Goal: Communication & Community: Answer question/provide support

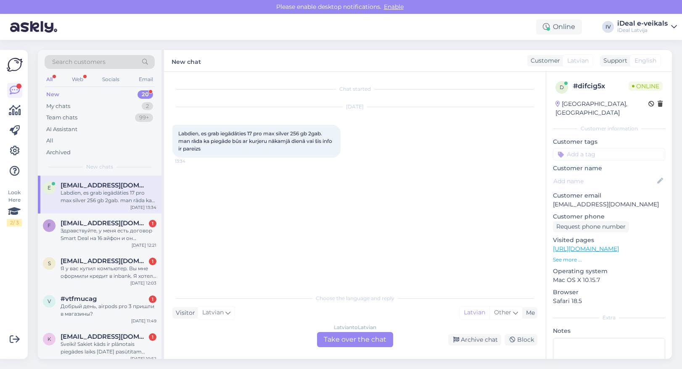
click at [374, 334] on div "Latvian to Latvian Take over the chat" at bounding box center [355, 339] width 76 height 15
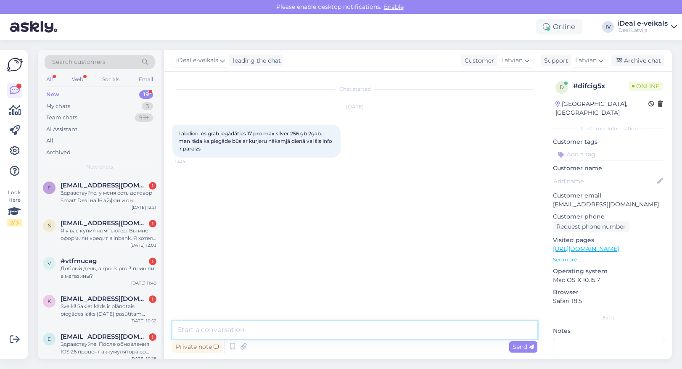
click at [374, 335] on textarea at bounding box center [354, 330] width 365 height 18
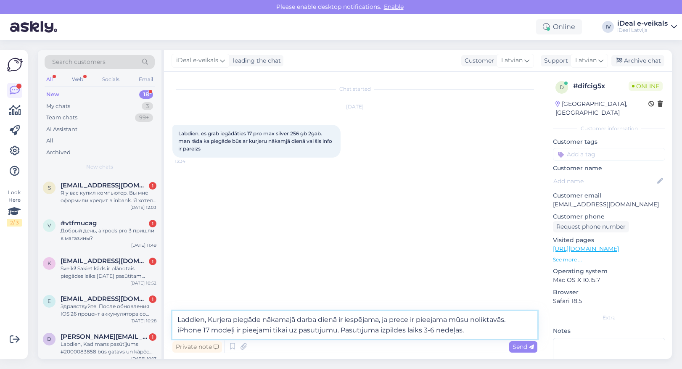
type textarea "Laddien, Kurjera piegāde nākamajā darba dienā ir iespējama, ja prece ir pieejam…"
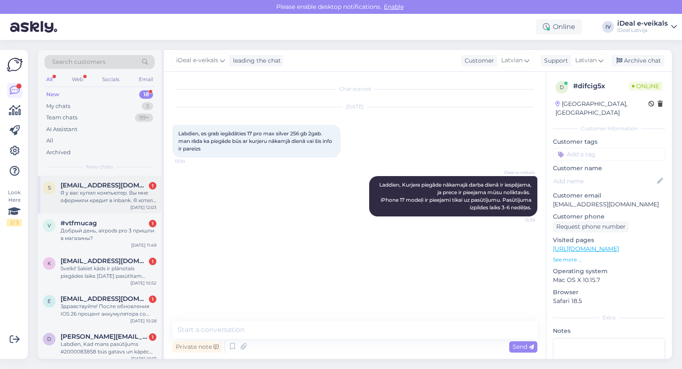
click at [113, 194] on div "Я у вас купил компьютер. Вы мне оформили кредит в inbank. Я хотел бы связаться …" at bounding box center [109, 196] width 96 height 15
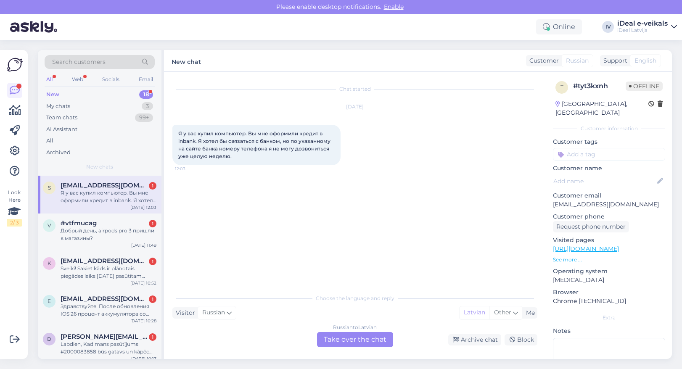
click at [353, 341] on div "Russian to Latvian Take over the chat" at bounding box center [355, 339] width 76 height 15
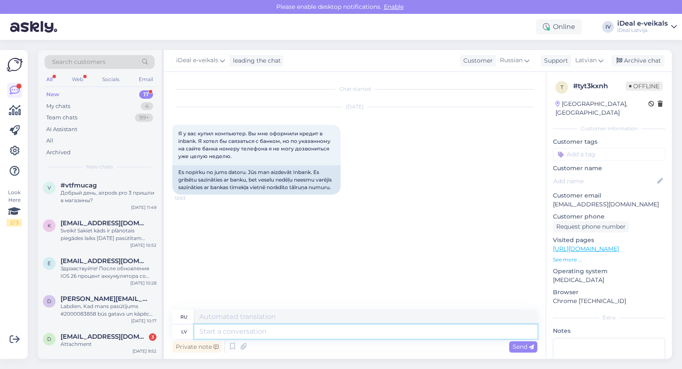
click at [240, 330] on textarea at bounding box center [365, 332] width 343 height 14
type textarea "Ladbiem"
type textarea "Ради"
type textarea "Labdien,"
type textarea "Привет,"
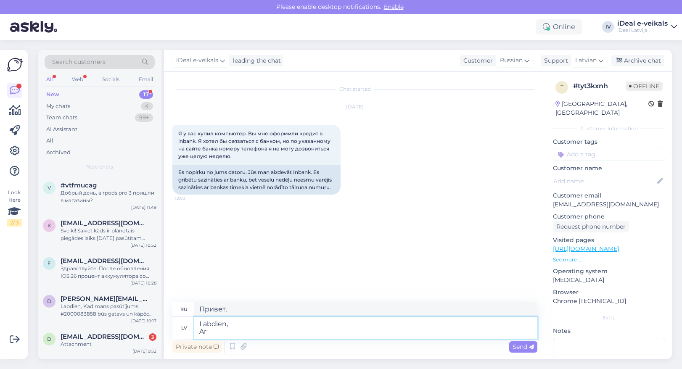
type textarea "Labdien, Ar"
type textarea "Привет, Ар"
type textarea "Labdien, Ar In"
type textarea "Привет, С Инб"
type textarea "Labdien, Ar InBank ir i"
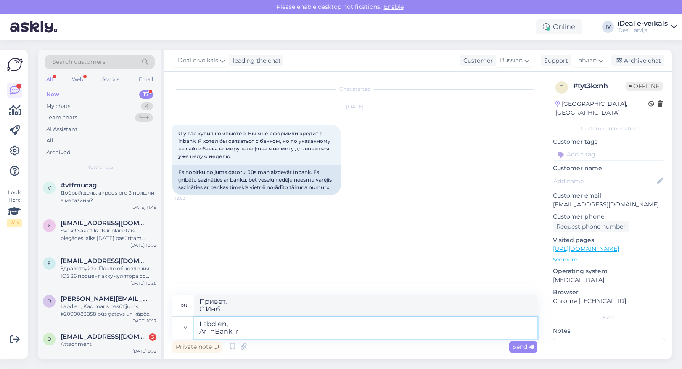
type textarea "Привет, С InBank"
type textarea "Labdien, Ar InBank ir iespējams sa'"
type textarea "Здравствуйте, С InBank это возможно"
type textarea "Labdien, Ar InBank ir iespējams sazināties s"
type textarea "Здравствуйте, Можно связаться с InBank"
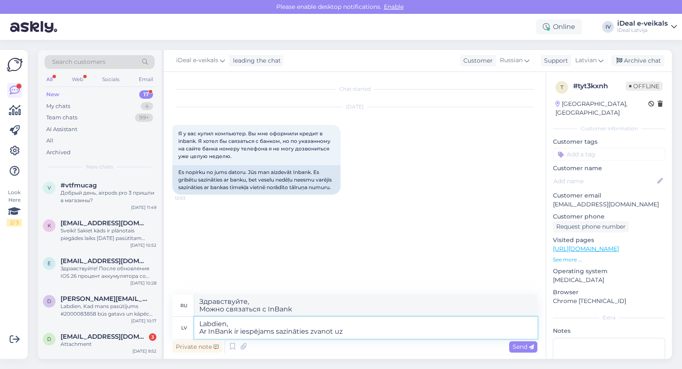
type textarea "Labdien, Ar InBank ir iespējams sazināties zvanot uz"
type textarea "Здравствуйте, Вы можете связаться с InBank, позвонив по телефону"
type textarea "Labdien, Ar InBank ir iespējams sazināties zvanot uz talruni :"
type textarea "Здравствуйте, Вы можете связаться с InBank, позвонив по телефону:"
paste textarea "[PHONE_NUMBER]"
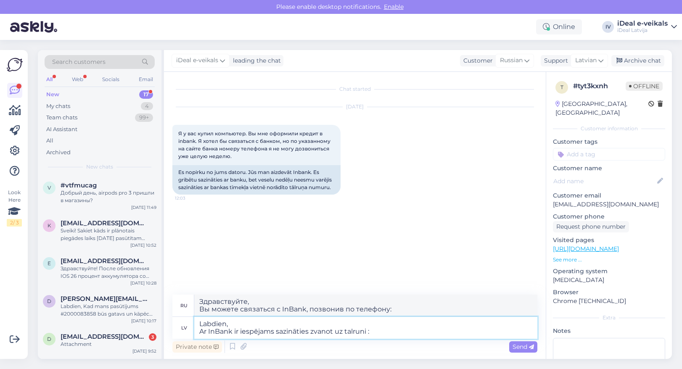
type textarea "Labdien, Ar InBank ir iespējams sazināties zvanot uz talruni : [PHONE_NUMBER]"
type textarea "Здравствуйте, Вы можете связаться с InBank по телефону: [PHONE_NUMBER]"
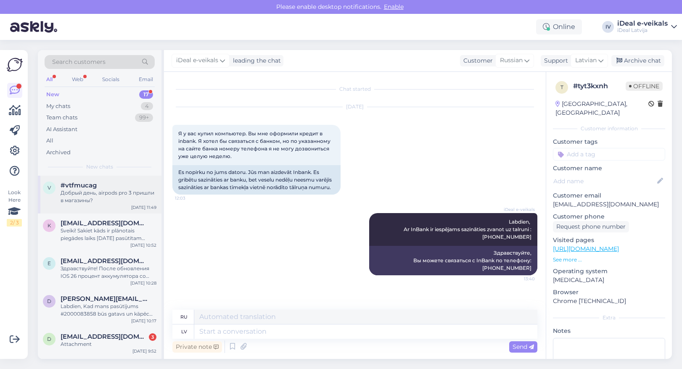
click at [113, 201] on div "Добрый день, airpods pro 3 пришли в магазины?" at bounding box center [109, 196] width 96 height 15
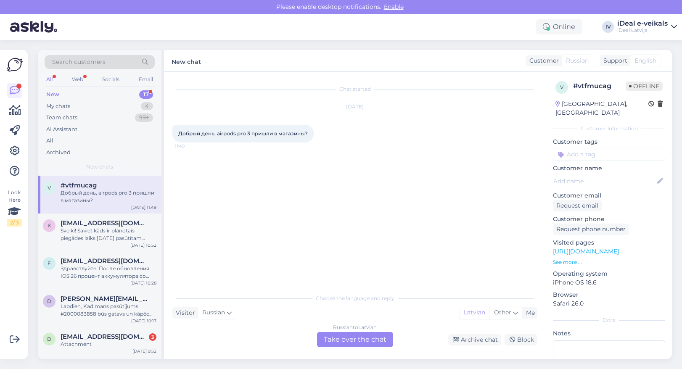
click at [347, 337] on div "Russian to Latvian Take over the chat" at bounding box center [355, 339] width 76 height 15
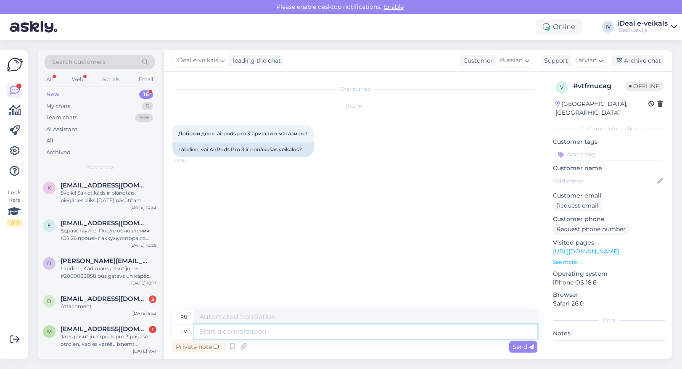
click at [249, 331] on textarea at bounding box center [365, 332] width 343 height 14
type textarea "Ladbien"
type textarea "До свидания"
type textarea "Ladbien, iPh"
type textarea "Привет,"
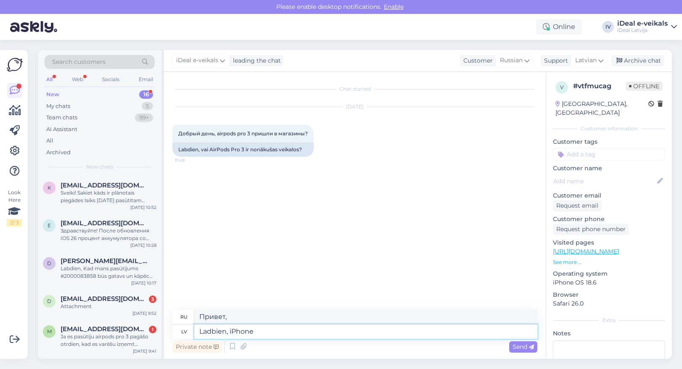
type textarea "Ladbien, iPhon"
type textarea "Привет, айфон"
type textarea "Ladbien, Ai"
type textarea "Привет,"
type textarea "Ladbien, Airpods"
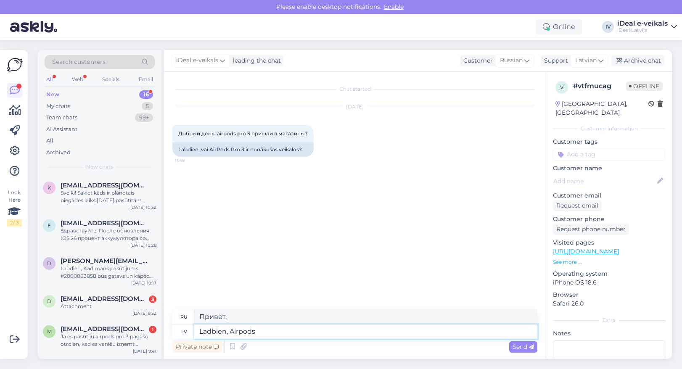
type textarea "Привет, Airpods"
type textarea "Ladbien, Airpods austiņas ir p"
type textarea "Здравствуйте, наушники Airpods"
type textarea "Ladbien, Airpods austiņas ir pieejamas"
type textarea "Здравствуйте, наушники Airpods есть в наличии."
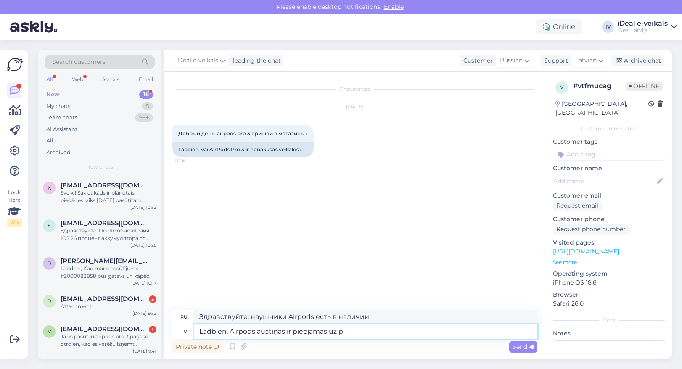
type textarea "Ladbien, Airpods austiņas ir pieejamas uz pa"
type textarea "Здравствуйте, наушники Airpods доступны на"
type textarea "Ladbien, Airpods austiņas ir pieejamas uz pasūtījumu."
type textarea "Здравствуйте, наушники Airpods доступны для заказа."
type textarea "Ladbien, Airpods austiņas ir pieejamas uz pasūtījumu. Pasūtījuma izpi"
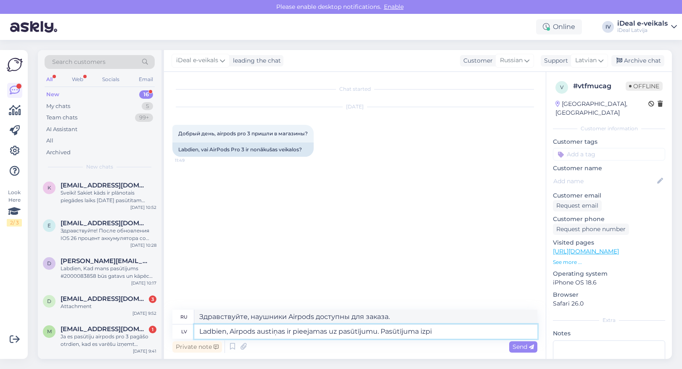
type textarea "Здравствуйте, наушники Airpods доступны для заказа. Заказать"
type textarea "Ladbien, Airpods austiņas ir pieejamas uz pasūtījumu. Pasūtījuma izpildes lai"
type textarea "Здравствуйте, наушники Airpods доступны для заказа. Выполнение заказа"
type textarea "Ladbien, Airpods austiņas ir pieejamas uz pasūtījumu. Pasūtījuma izpildes laiks"
type textarea "Здравствуйте, наушники Airpods доступны для заказа. Время обработки заказа"
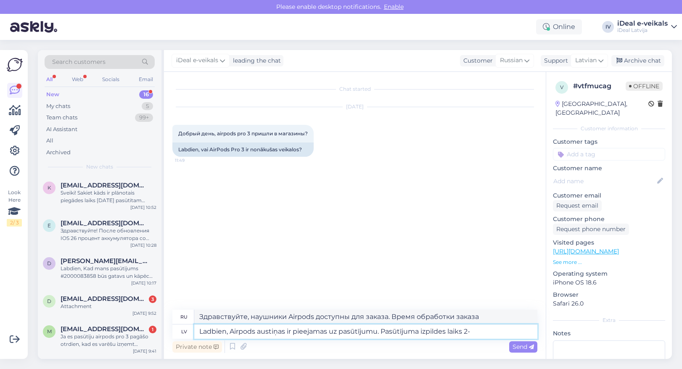
type textarea "Ladbien, Airpods austiņas ir pieejamas uz pasūtījumu. Pasūtījuma izpildes laiks…"
type textarea "Здравствуйте, наушники Airpods доступны для заказа. Время обработки заказа: 2."
type textarea "Ladbien, Airpods austiņas ir pieejamas uz pasūtījumu. Pasūtījuma izpildes laiks…"
type textarea "Здравствуйте, наушники Airpods доступны для заказа. Время обработки заказа 2-4 …"
type textarea "Ladbien, Airpods austiņas ir pieejamas uz pasūtījumu. Pasūtījuma izpildes laiks…"
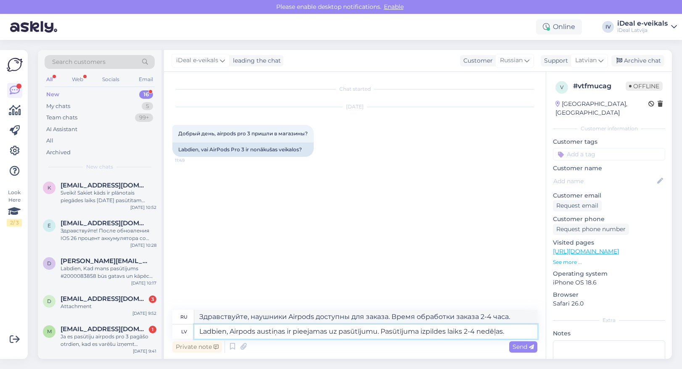
type textarea "Здравствуйте, наушники Airpods доступны к заказу. Срок обработки заказа 2–4 нед…"
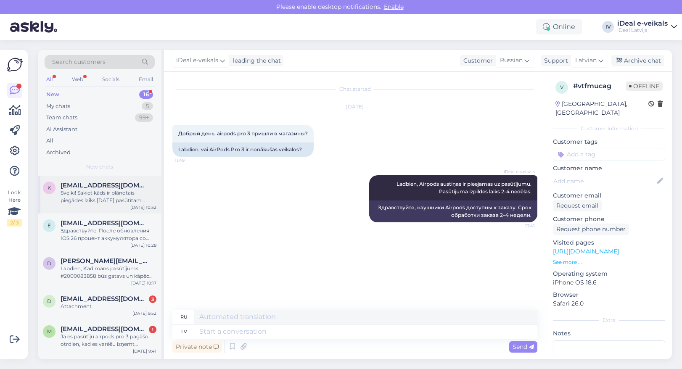
click at [104, 196] on div "Sveiki! Sakiet kāds ir plānotais piegādes laiks [DATE] pasūtītam Iphone 17?" at bounding box center [109, 196] width 96 height 15
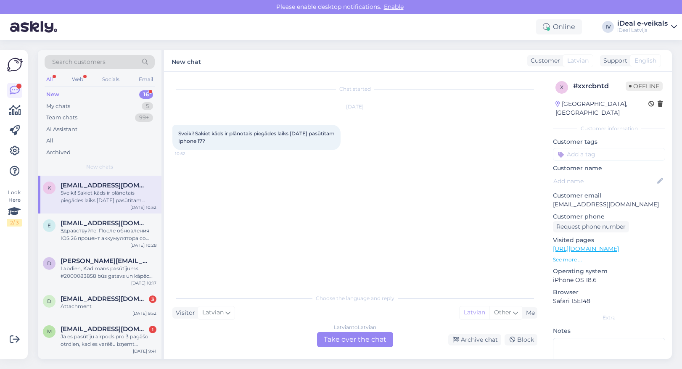
click at [348, 342] on div "Latvian to Latvian Take over the chat" at bounding box center [355, 339] width 76 height 15
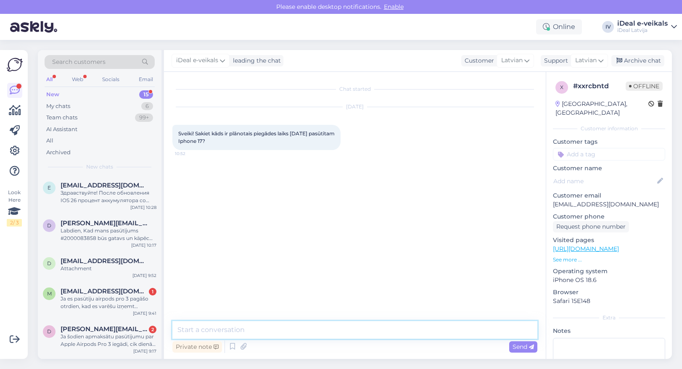
click at [271, 332] on textarea at bounding box center [354, 330] width 365 height 18
paste textarea "Ierīču pieejamība šobrīd ir ierobežota, tādēļ izsniegšana notiek rindas kārtībā."
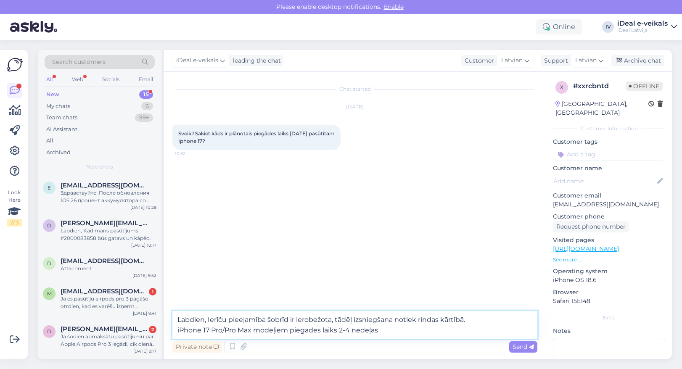
click at [349, 330] on textarea "Labdien, Ierīču pieejamība šobrīd ir ierobežota, tādēļ izsniegšana notiek rinda…" at bounding box center [354, 325] width 365 height 28
click at [387, 331] on textarea "Labdien, Ierīču pieejamība šobrīd ir ierobežota, tādēļ izsniegšana notiek rinda…" at bounding box center [354, 325] width 365 height 28
click at [491, 322] on textarea "Labdien, Ierīču pieejamība šobrīd ir ierobežota, tādēļ izsniegšana notiek rinda…" at bounding box center [354, 325] width 365 height 28
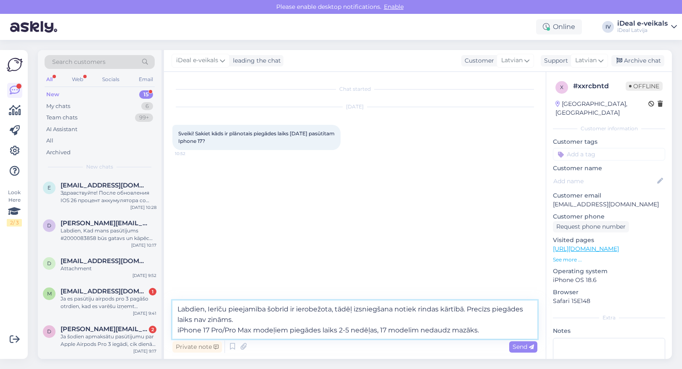
type textarea "Labdien, Ierīču pieejamība šobrīd ir ierobežota, tādēļ izsniegšana notiek rinda…"
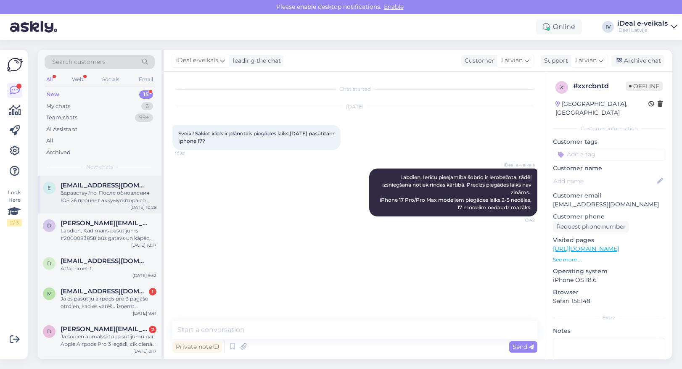
click at [103, 193] on div "Здравствуйте! После обновления IOS 26 процент аккумулятора со 100% упал до 96%,…" at bounding box center [109, 196] width 96 height 15
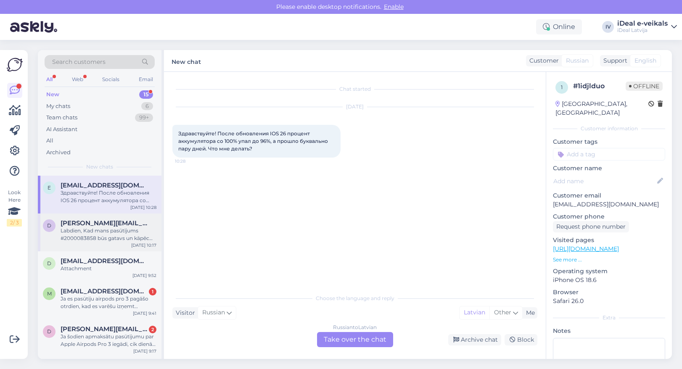
click at [140, 236] on div "Labdien, Kad mans pasūtījums #2000083858 būs gatavs un kāpēc man netika izsnieg…" at bounding box center [109, 234] width 96 height 15
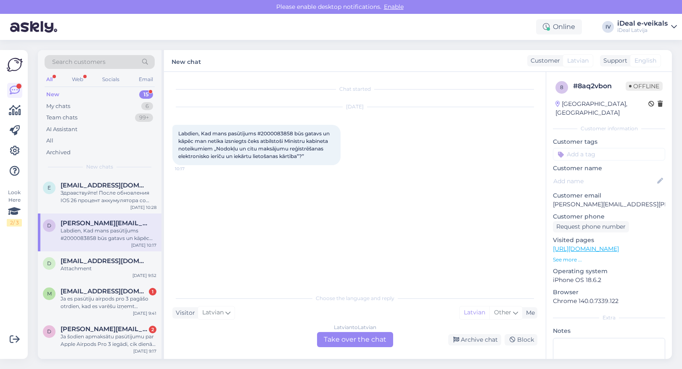
click at [278, 132] on span "Labdien, Kad mans pasūtījums #2000083858 būs gatavs un kāpēc man netika izsnieg…" at bounding box center [254, 144] width 153 height 29
copy span "2000083858"
click at [356, 342] on div "Latvian to Latvian Take over the chat" at bounding box center [355, 339] width 76 height 15
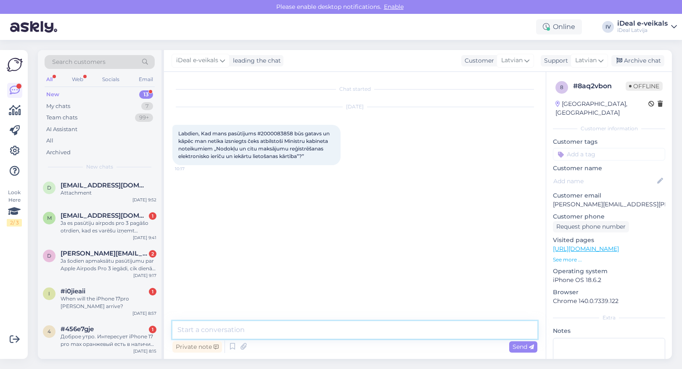
click at [403, 333] on textarea at bounding box center [354, 330] width 365 height 18
paste textarea "Labdien! Paldies par Jūsu pasūtījumu! Ierīču pieejamība šobrīd ir ierobežota, t…"
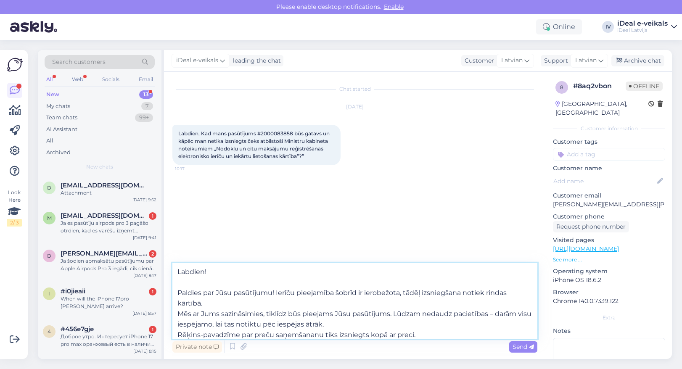
type textarea "Labdien! Paldies par Jūsu pasūtījumu! Ierīču pieejamība šobrīd ir ierobežota, t…"
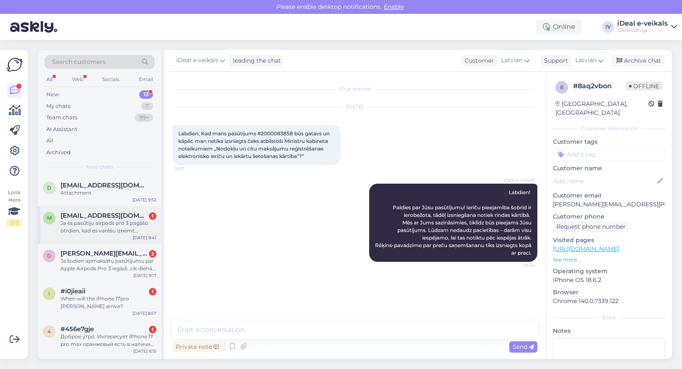
click at [95, 224] on div "Ja es pasūtīju airpods pro 3 pagāšo otrdien, kad es varēšu izņemt sūtījumu?" at bounding box center [109, 227] width 96 height 15
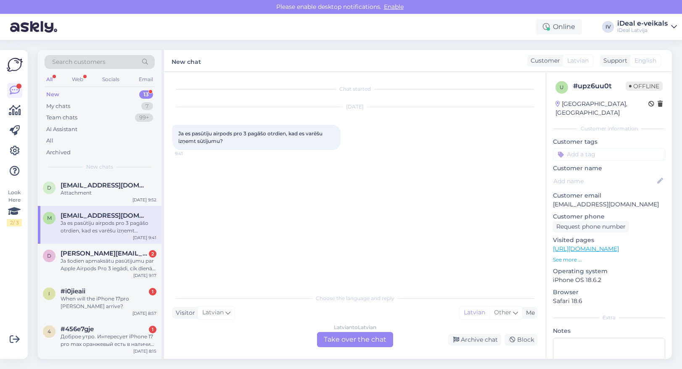
click at [321, 343] on div "Latvian to Latvian Take over the chat" at bounding box center [355, 339] width 76 height 15
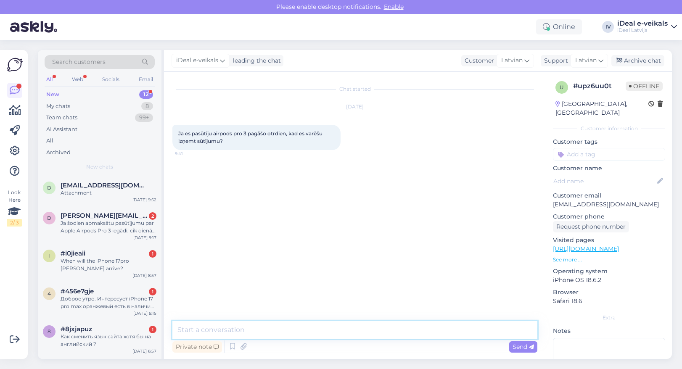
click at [258, 330] on textarea at bounding box center [354, 330] width 365 height 18
paste textarea "Labdien! Paldies par Jūsu pasūtījumu! Ierīču pieejamība šobrīd ir ierobežota, t…"
type textarea "Labdien! Paldies par Jūsu pasūtījumu! Ierīču pieejamība šobrīd ir ierobežota, t…"
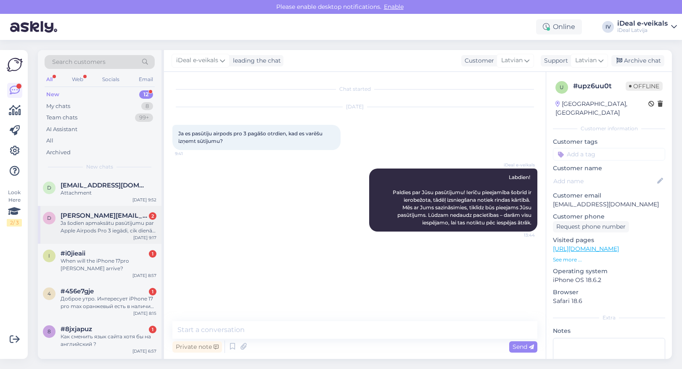
click at [109, 229] on div "Ja šodien apmaksātu pasūtījumu par Apple Airpods Pro 3 iegādi, cik dienās plāno…" at bounding box center [109, 227] width 96 height 15
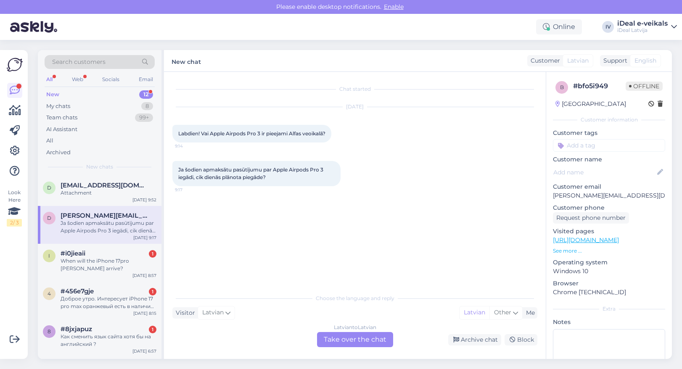
click at [351, 338] on div "Latvian to Latvian Take over the chat" at bounding box center [355, 339] width 76 height 15
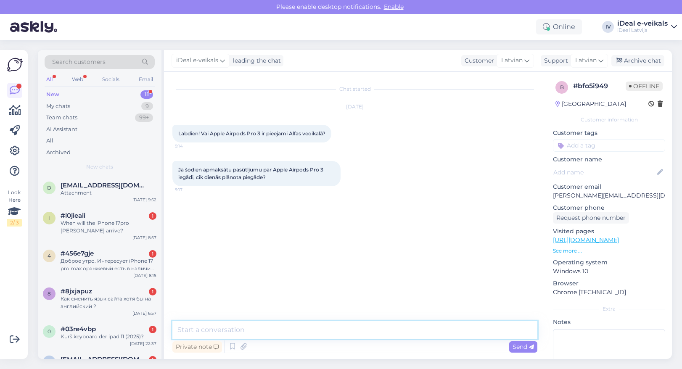
click at [223, 333] on textarea at bounding box center [354, 330] width 365 height 18
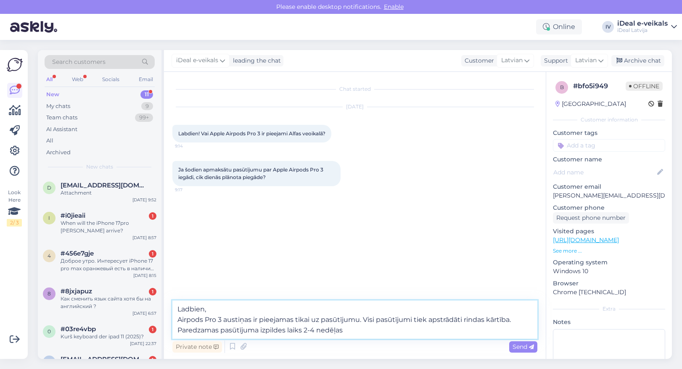
type textarea "Ladbien, Airpods Pro 3 austiņas ir pieejamas tikai uz pasūtījumu. Visi pasūtīju…"
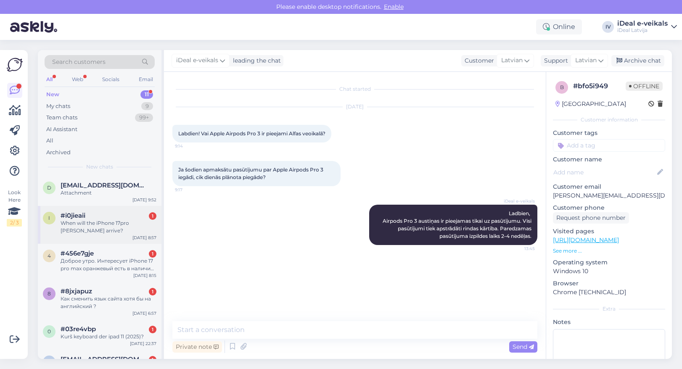
click at [90, 217] on div "#i0jieaii 1" at bounding box center [109, 216] width 96 height 8
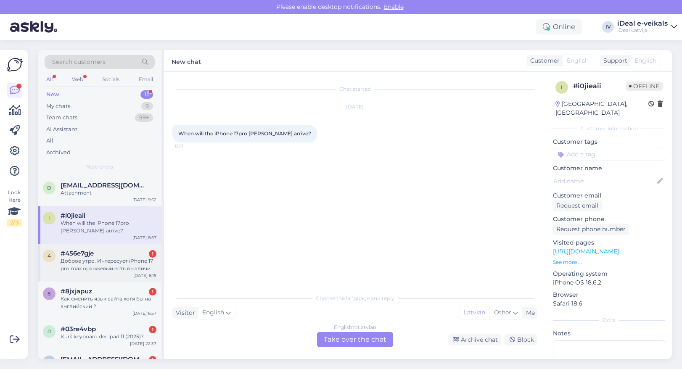
click at [125, 265] on div "Доброе утро. Интересует iPhone 17 pro max оранжевый есть в наличии ?" at bounding box center [109, 264] width 96 height 15
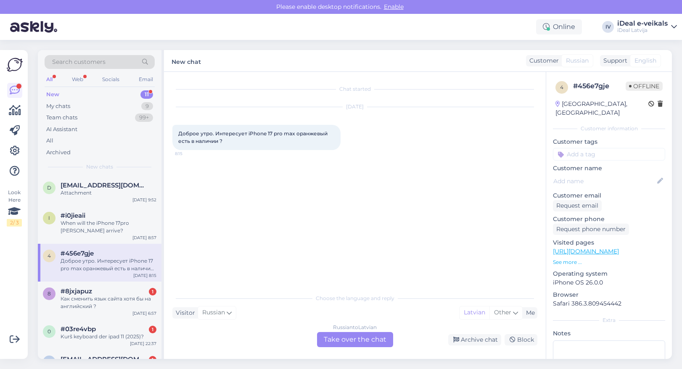
click at [356, 350] on div "Chat started [DATE] Доброе утро. Интересует iPhone 17 pro max оранжевый есть в …" at bounding box center [355, 215] width 382 height 287
drag, startPoint x: 354, startPoint y: 341, endPoint x: 341, endPoint y: 357, distance: 20.7
click at [354, 341] on div "Russian to Latvian Take over the chat" at bounding box center [355, 339] width 76 height 15
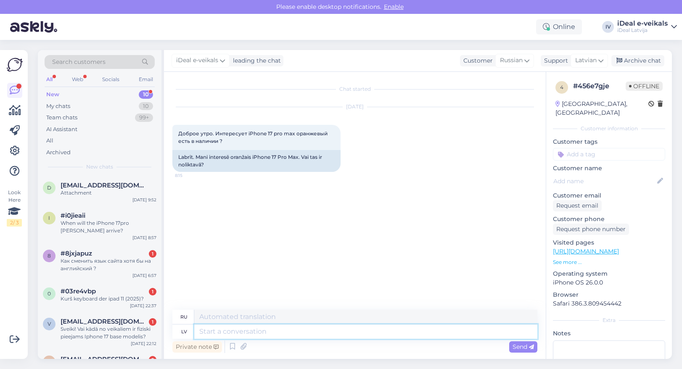
click at [285, 332] on textarea at bounding box center [365, 332] width 343 height 14
type textarea "Ladbiem,"
type textarea "Ради"
type textarea "Ladbiem, [GEOGRAPHIC_DATA]"
type textarea "Ради добра,"
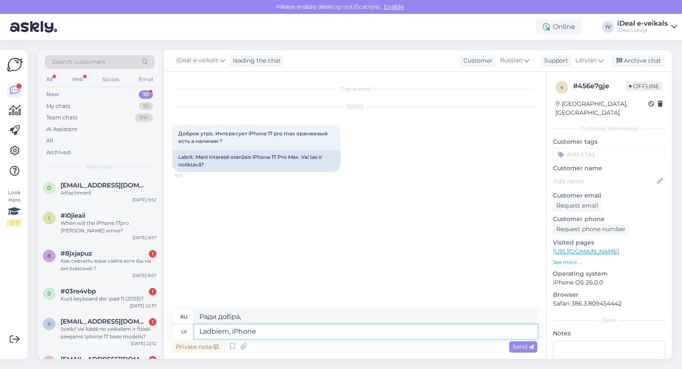
type textarea "Ladbiem, iPhone 1"
type textarea "Для iPhone"
type textarea "Ladbiem, iPhone 17 P"
type textarea "Для справки, iPhone 17"
type textarea "Ladbiem, iPhone 17 Pro M"
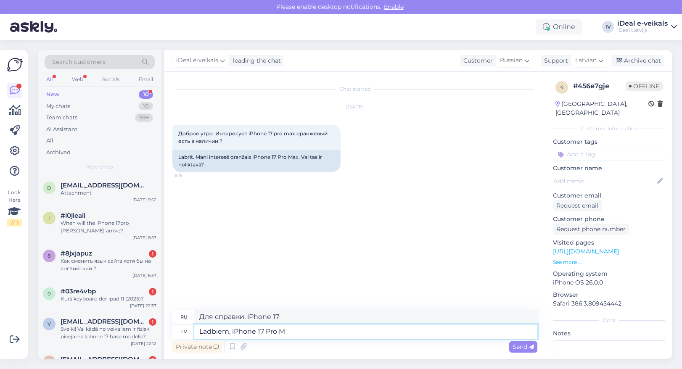
type textarea "Для справки, iPhone 17 Pro"
type textarea "Ladbiem, iPhone 17 Pro Max i"
type textarea "Для справки, iPhone 17 Pro Max"
type textarea "Ladbiem, iPhone 17 Pro Max ir"
type textarea "Здравствуйте, iPhone 17 Pro Max — это"
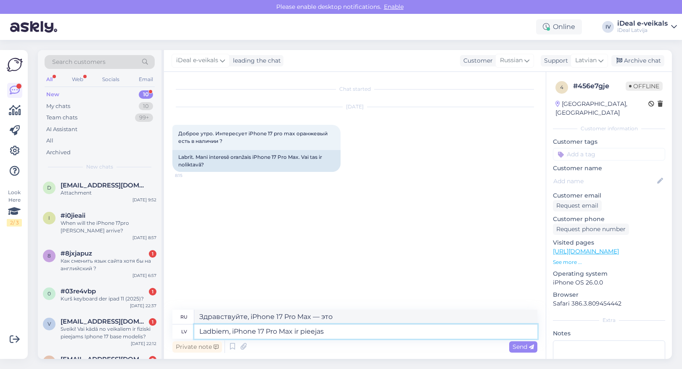
type textarea "Ladbiem, iPhone 17 Pro Max ir pieejas"
type textarea "Для тех, кто новичок, iPhone 17 Pro Max имеет подходы"
type textarea "Ladbiem, iPhone 17 Pro Max ir pieejams ti"
type textarea "Здравствуйте, iPhone 17 Pro Max доступен."
type textarea "Ladbiem, iPhone 17 Pro Max ir pieejams tikai"
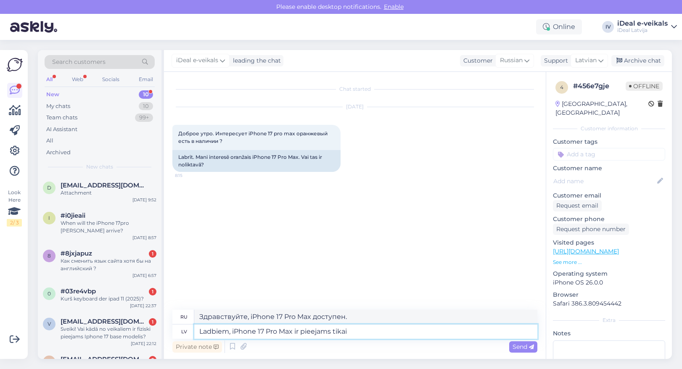
type textarea "Для тех из вас, кто впервые приобрел iPhone 17 Pro Max, он доступен только в"
type textarea "Ladbiem, iPhone 17 Pro Max ir pieejams tikai uz pas"
type textarea "К сожалению, iPhone 17 Pro Max доступен только на"
type textarea "Ladbiem, iPhone 17 Pro Max ir pieejams tikai uz pasūtījumu p"
type textarea "К сожалению, iPhone 17 Pro Max доступен только под заказ."
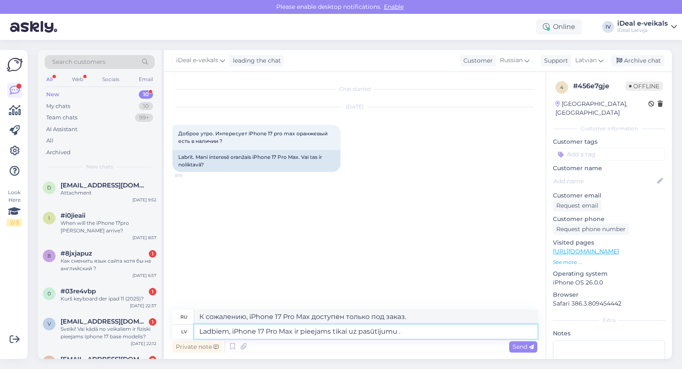
type textarea "Ladbiem, iPhone 17 Pro Max ir pieejams tikai uz pasūtījumu . P"
type textarea "К сожалению, iPhone 17 Pro Max доступен только по предзаказу."
type textarea "Ladbiem, iPhone 17 Pro Max ir pieejams tikai uz pasūtījumu . Piegādes la"
type textarea "К сожалению, iPhone 17 Pro Max доступен только по предзаказу. Доставка"
type textarea "Ladbiem, iPhone 17 Pro Max ir pieejams tikai uz pasūtījumu . Piegādes laiks"
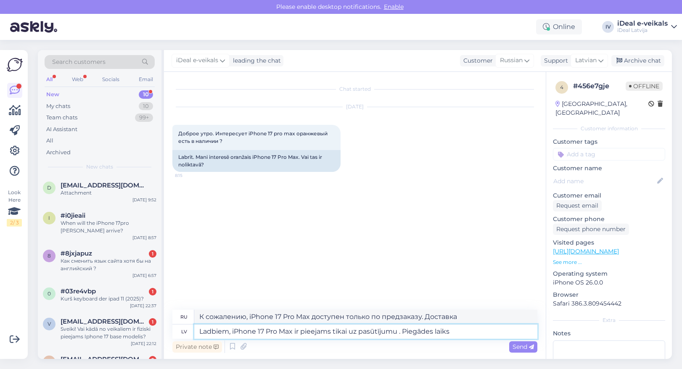
type textarea "К сожалению, iPhone 17 Pro Max доступен только по предзаказу. Срок доставки"
type textarea "Ladbiem, iPhone 17 Pro Max ir pieejams tikai uz pasūtījumu . Piegādes laiks 3-6"
type textarea "К сожалению, iPhone 17 Pro Max доступен только под заказ. Срок доставки 3-4 нед…"
type textarea "Ladbiem, iPhone 17 Pro Max ir pieejams tikai uz pasūtījumu . Piegādes laiks 3-6…"
type textarea "К сожалению, iPhone 17 Pro Max доступен только под заказ. Срок доставки 3–6 дне…"
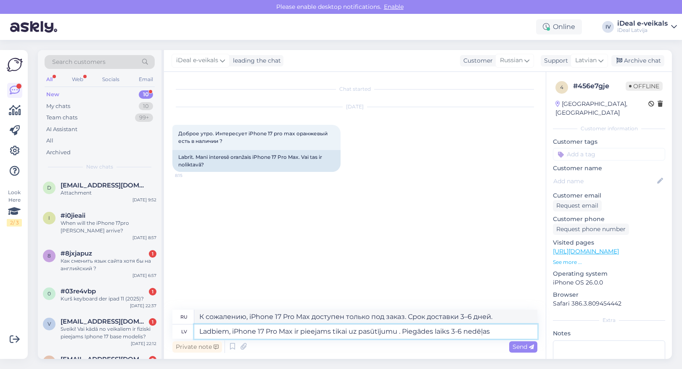
type textarea "Ladbiem, iPhone 17 Pro Max ir pieejams tikai uz pasūtījumu . Piegādes laiks 3-6…"
type textarea "К сожалению, iPhone 17 Pro Max доступен только по предзаказу. Срок доставки — 3…"
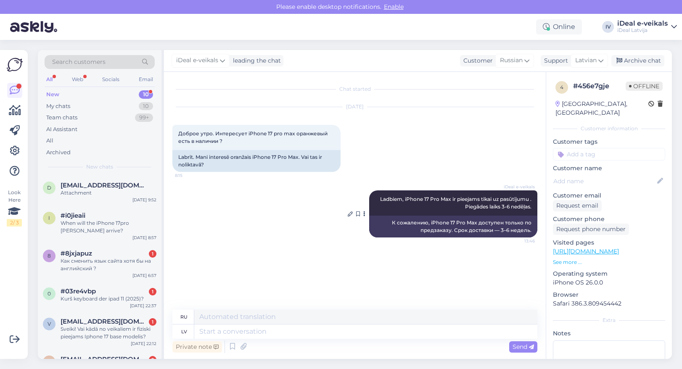
click at [392, 223] on div "К сожалению, iPhone 17 Pro Max доступен только по предзаказу. Срок доставки — 3…" at bounding box center [453, 227] width 168 height 22
drag, startPoint x: 379, startPoint y: 199, endPoint x: 496, endPoint y: 221, distance: 119.5
click at [535, 206] on div "iDeal e-veikals Ladbiem, iPhone 17 Pro Max ir pieejams tikai uz pasūtījumu . Pi…" at bounding box center [453, 203] width 168 height 25
copy span "Ladbiem, iPhone 17 Pro Max ir pieejams tikai uz pasūtījumu . Piegādes laiks 3-6…"
click at [130, 214] on div "#i0jieaii" at bounding box center [109, 216] width 96 height 8
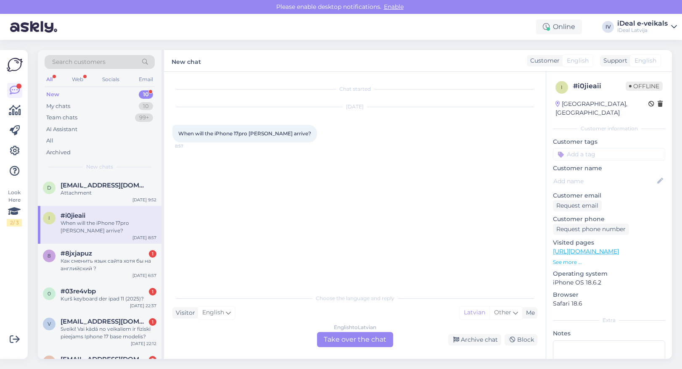
click at [356, 344] on div "English to Latvian Take over the chat" at bounding box center [355, 339] width 76 height 15
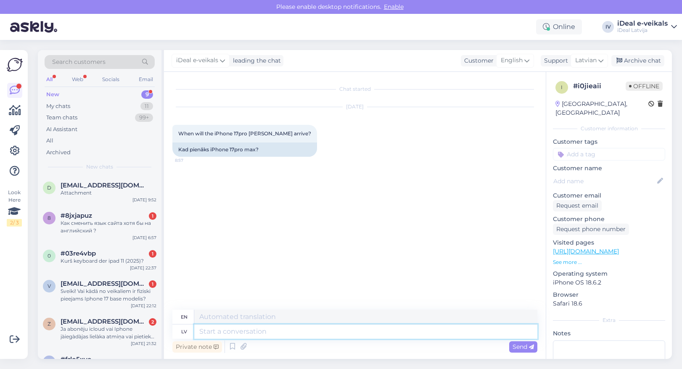
click at [314, 329] on textarea at bounding box center [365, 332] width 343 height 14
paste textarea "Ladbiem, iPhone 17 Pro Max ir pieejams tikai uz pasūtījumu . Piegādes laiks 3-6…"
type textarea "Ladbiem, iPhone 17 Pro Max ir pieejams tikai uz pasūtījumu . Piegādes laiks 3-6…"
type textarea "Unfortunately, the iPhone 17 Pro Max is only available on pre-order. Delivery t…"
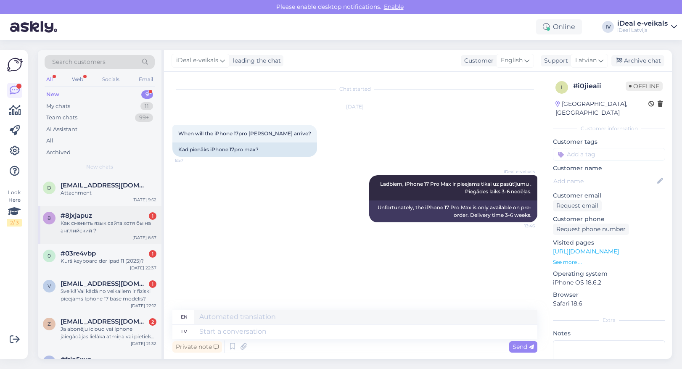
click at [133, 226] on div "Как сменить язык сайта хотя бы на английский ?" at bounding box center [109, 227] width 96 height 15
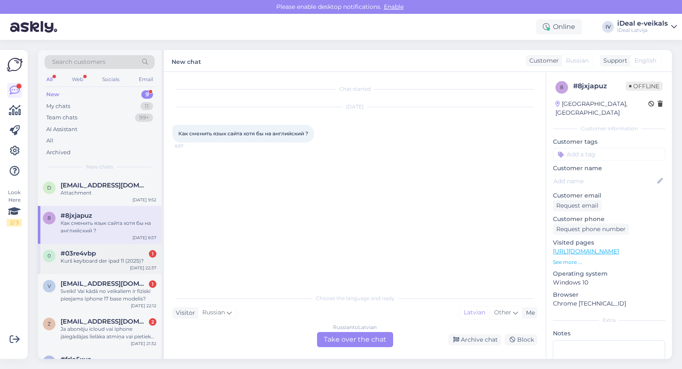
click at [103, 253] on div "#03re4vbp 1" at bounding box center [109, 254] width 96 height 8
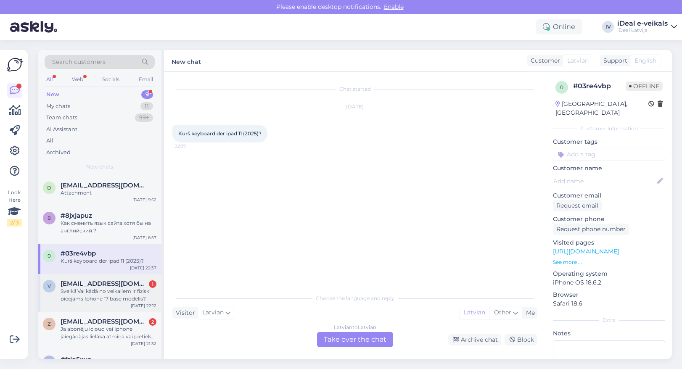
click at [120, 293] on div "Sveiki! Vai kādā no veikaliem ir fiziski pieejams Iphone 17 base modelis?" at bounding box center [109, 295] width 96 height 15
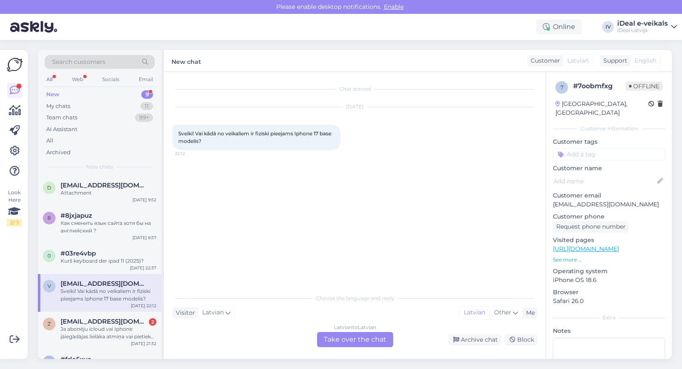
click at [358, 340] on div "Latvian to Latvian Take over the chat" at bounding box center [355, 339] width 76 height 15
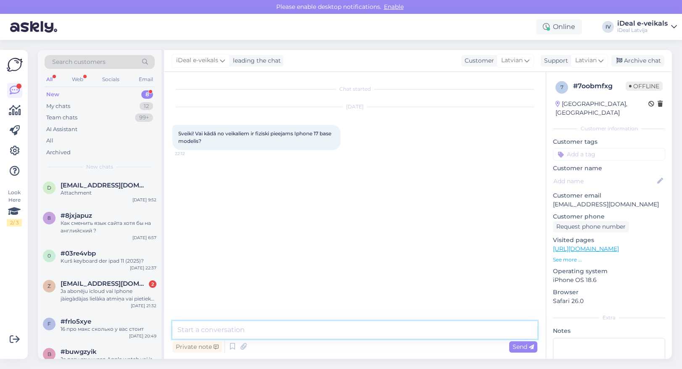
click at [245, 326] on textarea at bounding box center [354, 330] width 365 height 18
paste textarea "Ladbiem, iPhone 17 Pro Max ir pieejams tikai uz pasūtījumu . Piegādes laiks 3-6…"
type textarea "Ladbiem, iPhone 17 Pro Max ir pieejams tikai uz pasūtījumu . Piegādes laiks 3-6…"
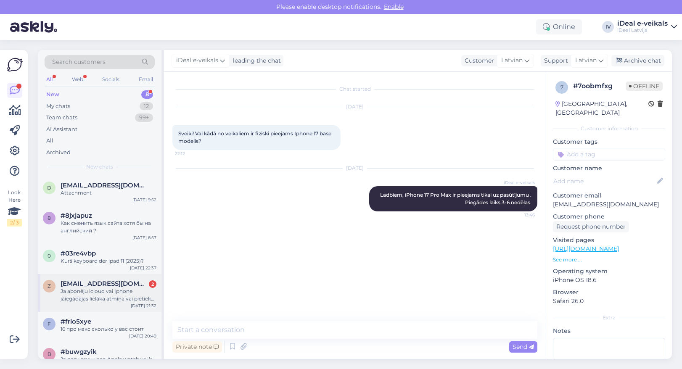
click at [107, 291] on div "Ja abonēju icloud vai Iphone jàiegàdàjas lielàka atmiņa vai pietiek ar mazàko. …" at bounding box center [109, 295] width 96 height 15
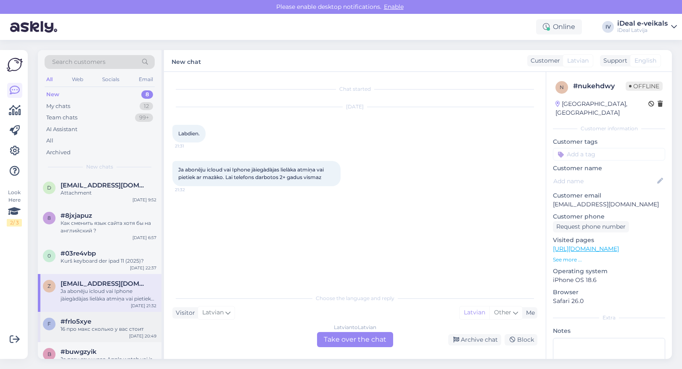
click at [111, 324] on div "#frlo5xye" at bounding box center [109, 322] width 96 height 8
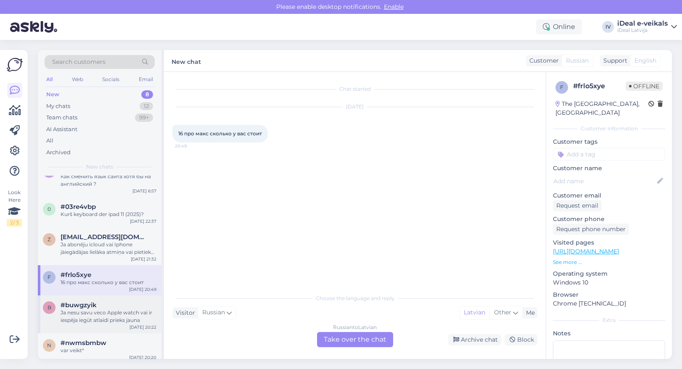
click at [111, 307] on div "#buwgzyik" at bounding box center [109, 306] width 96 height 8
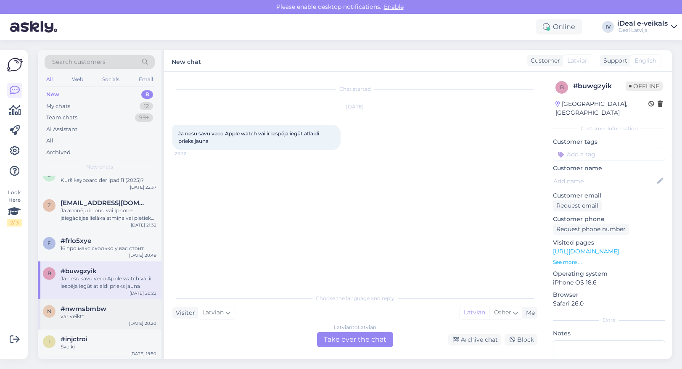
scroll to position [80, 0]
click at [108, 308] on div "#nwmsbmbw" at bounding box center [109, 310] width 96 height 8
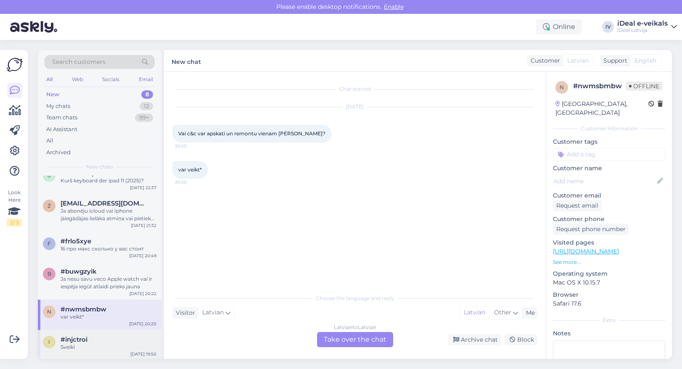
click at [93, 344] on div "Sveiki" at bounding box center [109, 348] width 96 height 8
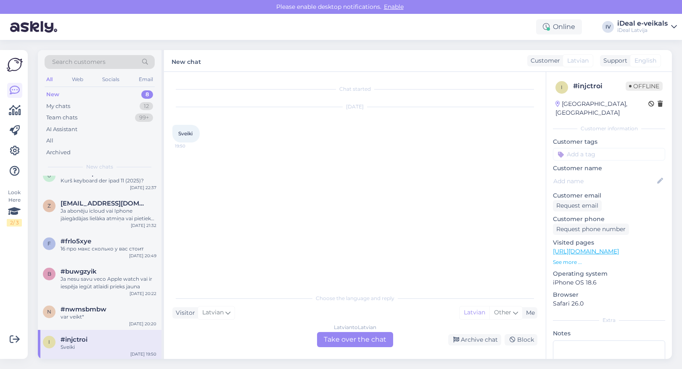
click at [365, 338] on div "Latvian to Latvian Take over the chat" at bounding box center [355, 339] width 76 height 15
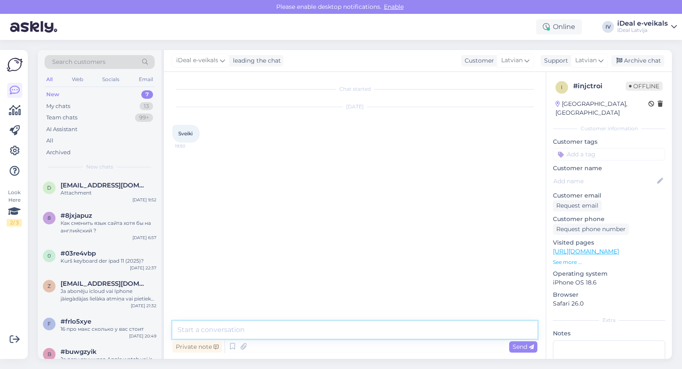
click at [260, 332] on textarea at bounding box center [354, 330] width 365 height 18
type textarea "Sveiki!"
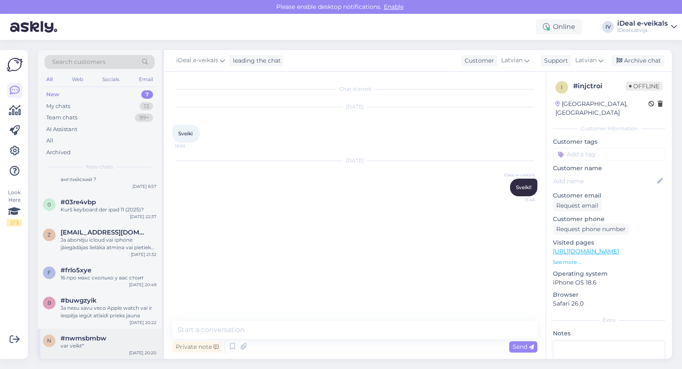
drag, startPoint x: 101, startPoint y: 336, endPoint x: 96, endPoint y: 335, distance: 5.2
click at [101, 337] on span "#nwmsbmbw" at bounding box center [84, 339] width 46 height 8
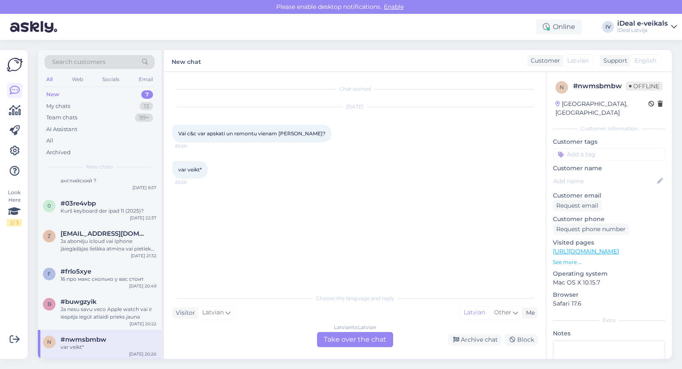
click at [350, 339] on div "Latvian to Latvian Take over the chat" at bounding box center [355, 339] width 76 height 15
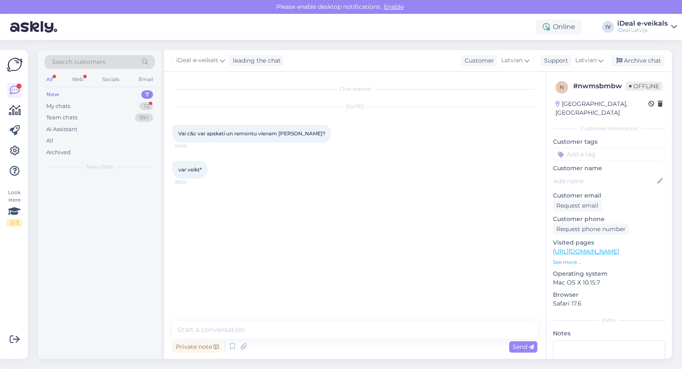
scroll to position [0, 0]
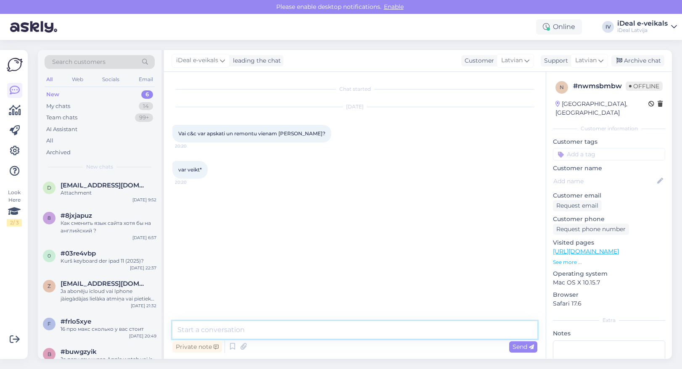
click at [299, 331] on textarea at bounding box center [354, 330] width 365 height 18
type textarea "Labdien, Kas tieši ir noticis ar šo taustiņu?"
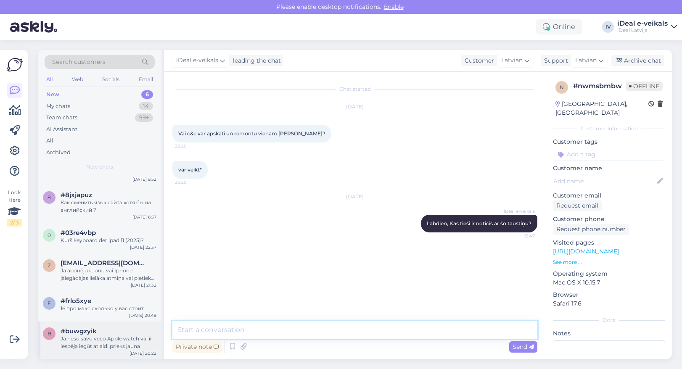
scroll to position [20, 0]
click at [92, 336] on div "Ja nesu savu veco Apple watch vai ir iespēja iegūt atlaidi prieks jauna" at bounding box center [109, 343] width 96 height 15
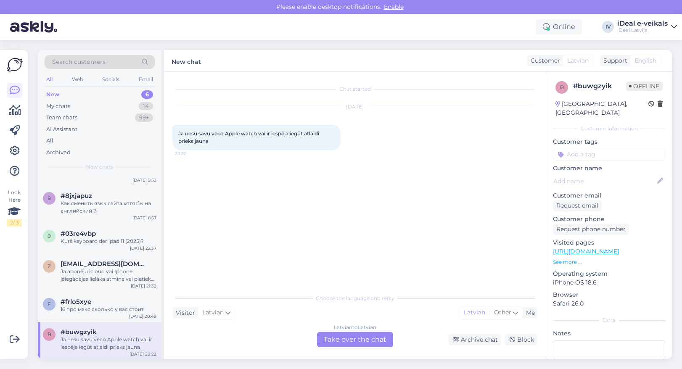
click at [354, 341] on div "Latvian to Latvian Take over the chat" at bounding box center [355, 339] width 76 height 15
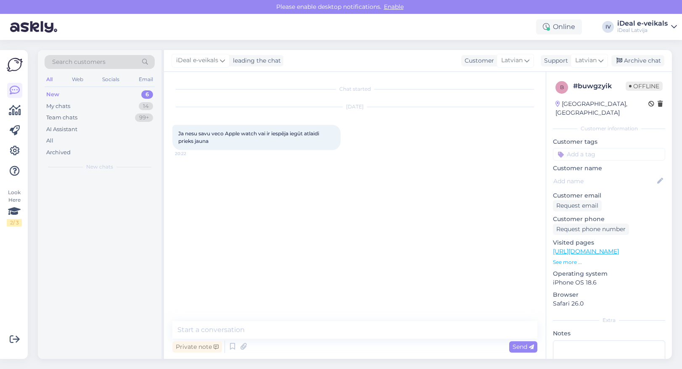
scroll to position [0, 0]
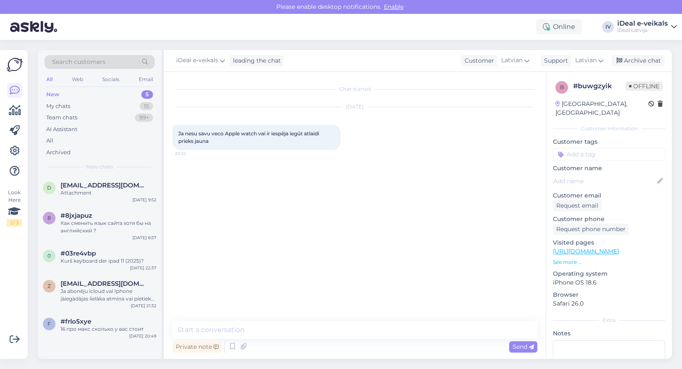
click at [329, 341] on div "Private note Send" at bounding box center [354, 347] width 365 height 16
click at [332, 329] on textarea at bounding box center [354, 330] width 365 height 18
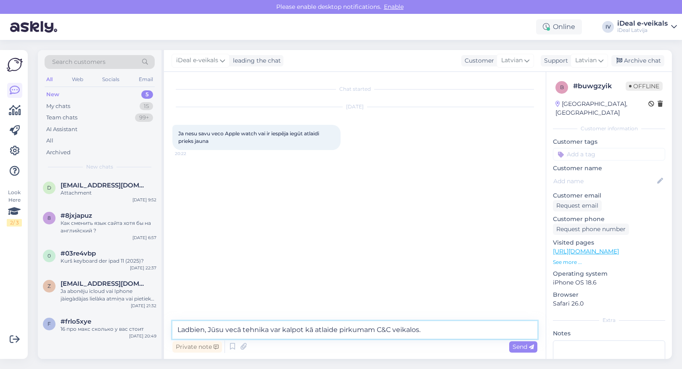
type textarea "Ladbien, Jūsu vecā tehnika var kalpot kā atlaide pirkumam C&C veikalos."
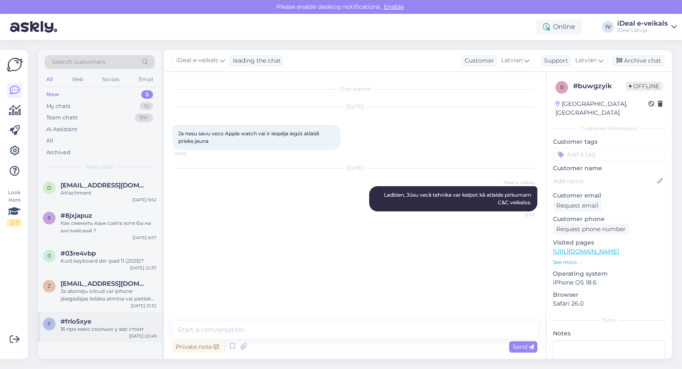
click at [120, 328] on div "16 про макс сколько у вас стоит" at bounding box center [109, 330] width 96 height 8
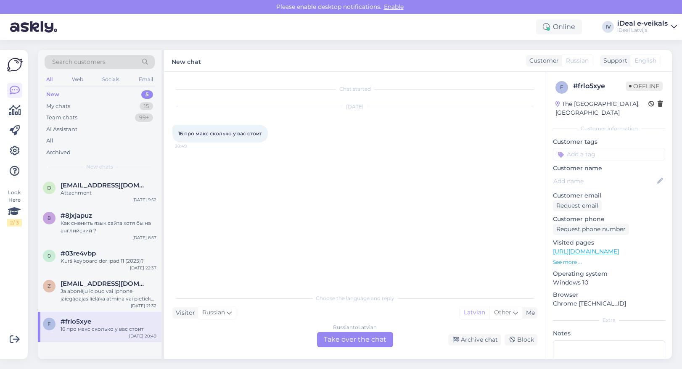
drag, startPoint x: 374, startPoint y: 339, endPoint x: 344, endPoint y: 346, distance: 30.7
click at [373, 338] on div "Russian to Latvian Take over the chat" at bounding box center [355, 339] width 76 height 15
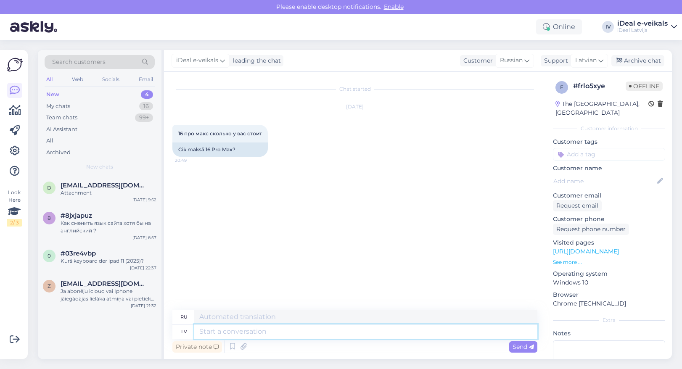
click at [236, 335] on textarea at bounding box center [365, 332] width 343 height 14
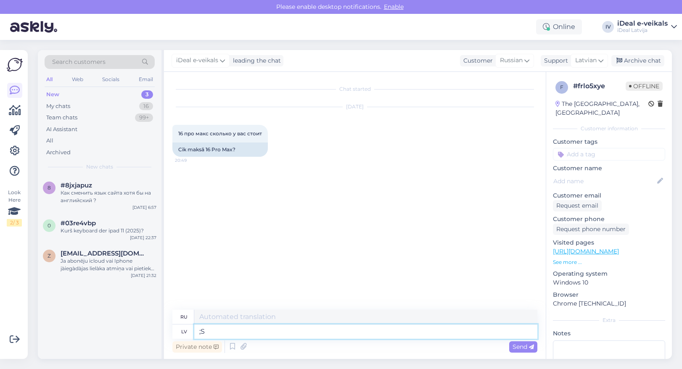
type textarea ";"
type textarea "Sveiki,"
type textarea "Привет,"
type textarea "Sveiki, Šeit v"
type textarea "Привет, Здесь"
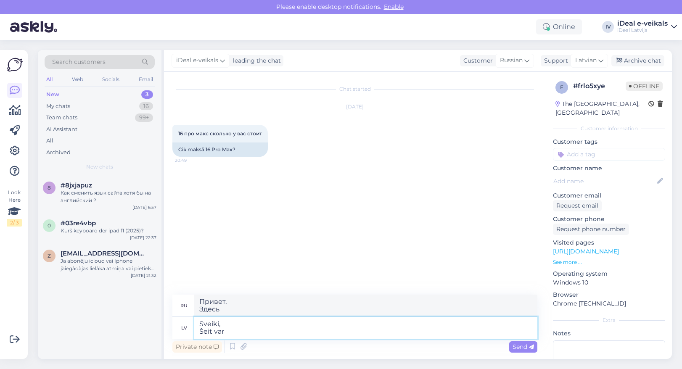
type textarea "Sveiki, Šeit var"
type textarea "Привет, Здесь вы можете"
type textarea "Sveiki, Šeit var apskatīt v"
type textarea "Здравствуйте, Вы можете посмотреть здесь"
type textarea "Sveiki, Šeit var apskatīt visas"
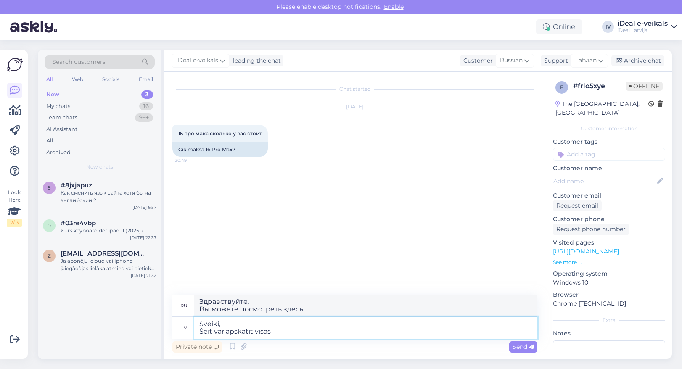
type textarea "Привет, Вы можете просмотреть все здесь"
type textarea "Sveiki, Šeit var apskatīt visas iPhone"
type textarea "Привет, Вы можете посмотреть все iPhone здесь."
type textarea "Sveiki, Šeit var apskatīt visas iPhone"
type textarea "Привет, Вы можете посмотреть все iPhone 1 здесь"
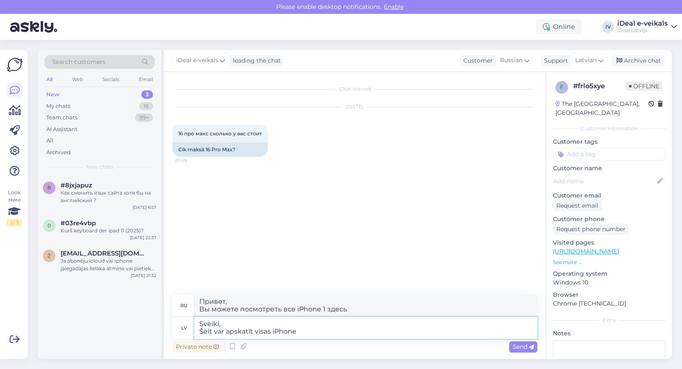
type textarea "Sveiki, Šeit var apskatīt visas iPhone 1"
type textarea "Привет, Вы можете посмотреть все iPhone здесь."
type textarea "Sveiki, Šeit var apskatīt visas iPhone 16 P"
type textarea "Привет, Вы можете посмотреть все iPhone 16 здесь."
type textarea "Sveiki, Šeit var apskatīt visas iPhone 16 Pro Ma"
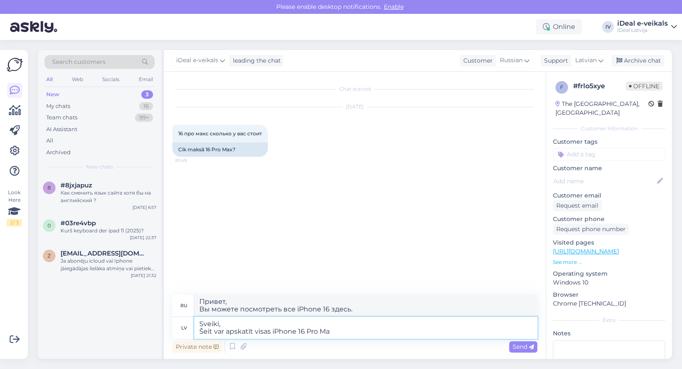
type textarea "Привет, Вы можете увидеть все iPhone 16 Pro здесь."
type textarea "Sveiki, Šeit var apskatīt visas iPhone 16 Pro Max"
type textarea "Привет, Вы можете увидеть все iPhone 16 Pro Max здесь."
type textarea "Sveiki, Šeit var apskatīt visas iPhone 16 Pro Max cenas u"
type textarea "Здравствуйте, Вы можете посмотреть все цены на iPhone 16 Pro Max здесь."
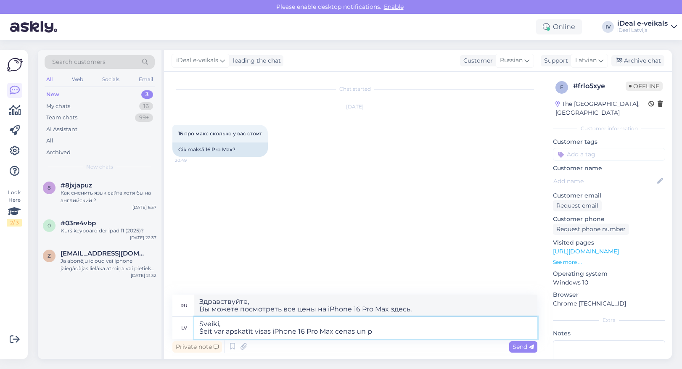
type textarea "Sveiki, Šeit var apskatīt visas iPhone 16 Pro Max cenas un pi"
type textarea "Привет, Здесь вы можете увидеть все цены на iPhone 16 Pro Max и"
type textarea "Sveiki, Šeit var apskatīt visas iPhone 16 Pro Max cenas un pieejamību."
type textarea "Здравствуйте, Вы можете просмотреть все цены и наличие iPhone 16 Pro Max здесь."
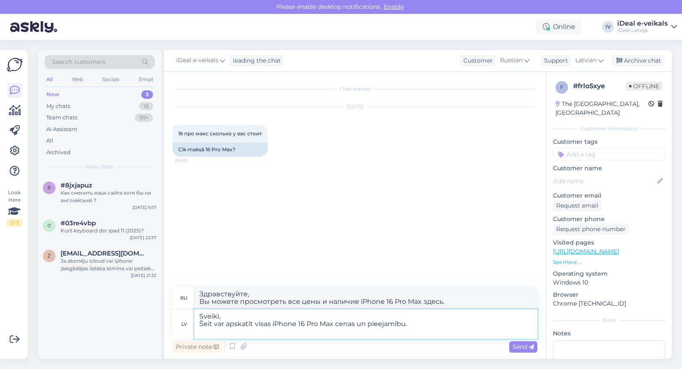
paste textarea "[URL][DOMAIN_NAME]"
type textarea "Sveiki, Šeit var apskatīt visas iPhone 16 Pro Max cenas un pieejamību. [URL][DO…"
type textarea "Здравствуйте, Вы можете посмотреть все цены и наличие iPhone 16 Pro Max здесь. …"
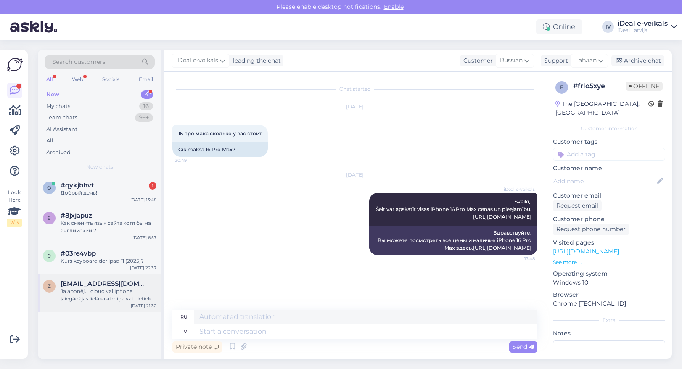
click at [104, 283] on span "[EMAIL_ADDRESS][DOMAIN_NAME]" at bounding box center [104, 284] width 87 height 8
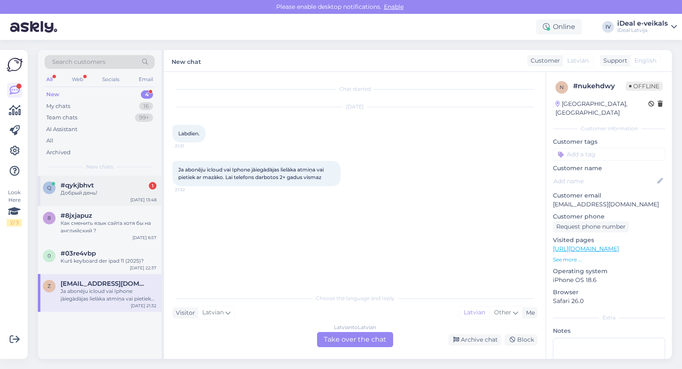
click at [140, 193] on div "Добрый день!" at bounding box center [109, 193] width 96 height 8
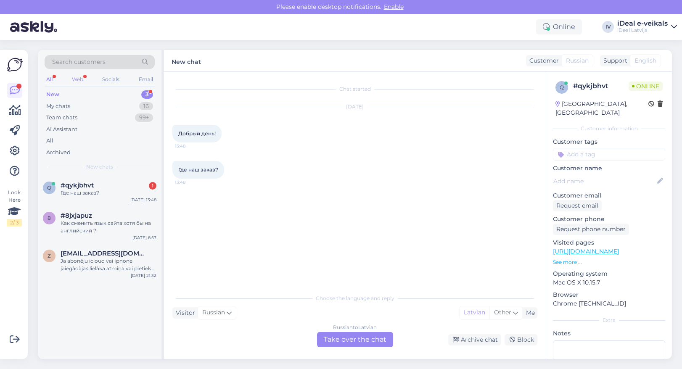
click at [83, 84] on div "Web" at bounding box center [77, 79] width 15 height 11
click at [109, 184] on div "#qykjbhvt 1" at bounding box center [109, 186] width 96 height 8
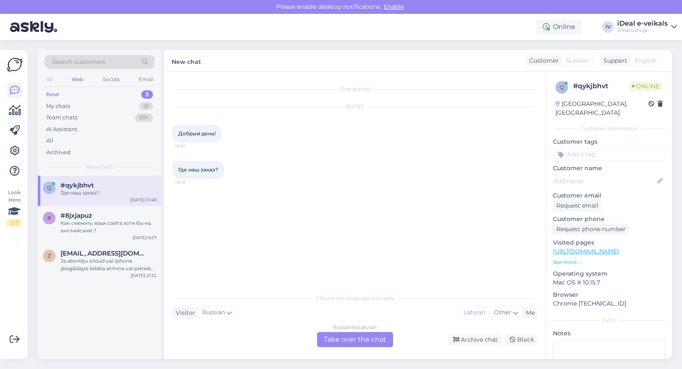
click at [51, 81] on div "All" at bounding box center [50, 79] width 10 height 11
click at [200, 201] on div "2000083446 13:49" at bounding box center [194, 206] width 44 height 18
copy div "2000083446 13:49"
click at [340, 343] on div "Russian to Latvian Take over the chat" at bounding box center [355, 339] width 76 height 15
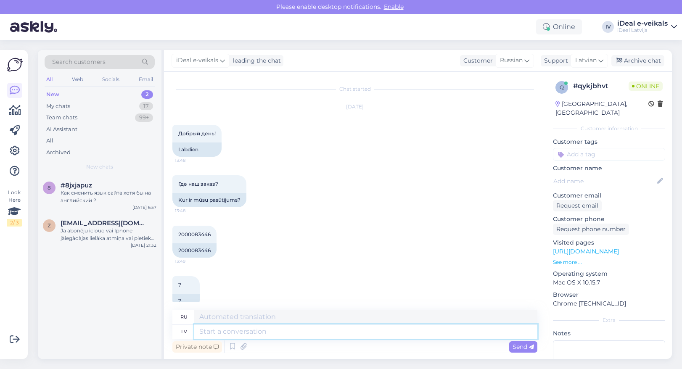
click at [230, 332] on textarea at bounding box center [365, 332] width 343 height 14
type textarea "Ladbien"
type textarea "До свидания"
type textarea "Ladbien,"
type textarea "Привет,"
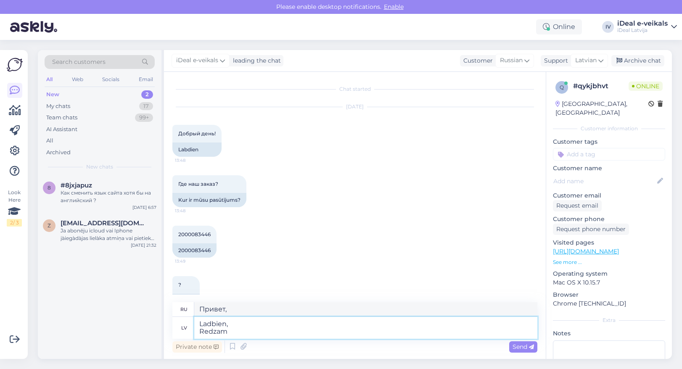
type textarea "Ladbien, Redzam"
type textarea "Привет, Увидимся позже"
type textarea "Ladbien, Redzam, ka"
type textarea "Привет, Мы видим,"
type textarea "Ladbien, Redzam, ka v"
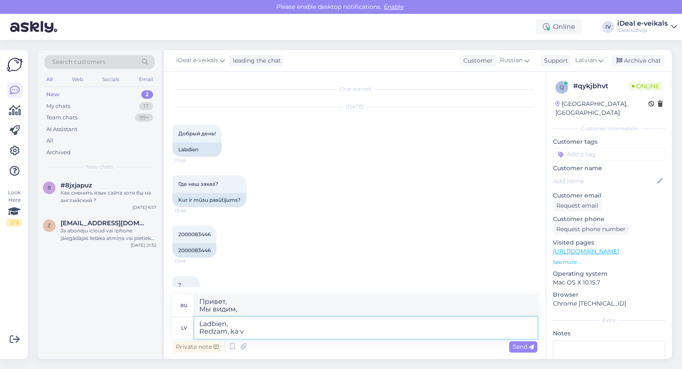
type textarea "Привет, Мы видим это."
type textarea "Ladbien, Redzam, ka vienas no"
type textarea "Привет, Мы это видим."
type textarea "Ladbien, Redzam, ka vienas no"
type textarea "Привет, Мы видим, что один из"
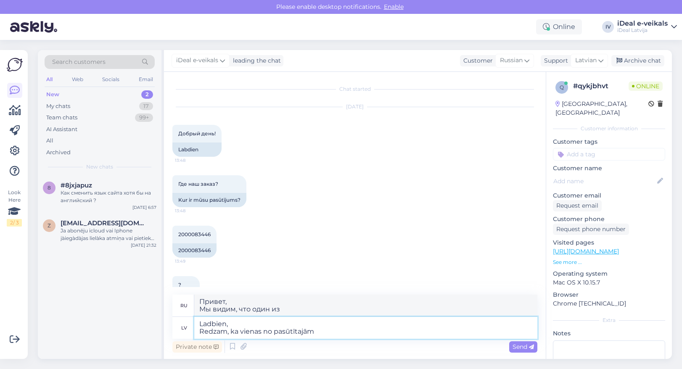
type textarea "Ladbien, Redzam, ka vienas no pasūtītajām A"
type textarea "Здравствуйте, Мы видим, что один из заказанных"
type textarea "Ladbien, Redzam, ka vienas no pasūtītajām AirPods p"
type textarea "Здравствуйте, Мы видим, что один из заказанных AirPods"
type textarea "Ladbien, Redzam, ka vienas no pasūtītajām AirPods Pro a"
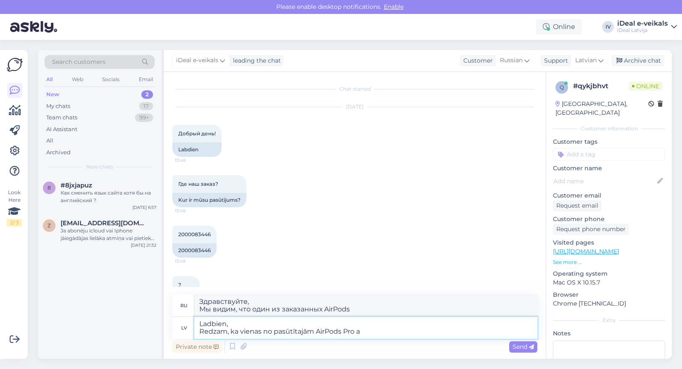
type textarea "Здравствуйте, Мы видим, что один из заказанных AirPods Pro"
type textarea "Ladbien, Redzam, ka vienas no pasūtītajām AirPods Pro austiņām ir"
type textarea "Здравствуйте, Мы видим, что один из заказанных наушников AirPods Pro"
type textarea "Ladbien, Redzam, ka vienas no pasūtītajām AirPods Pro austiņām ir sa"
type textarea "Здравствуйте, Мы видим, что один из заказанных наушников AirPods Pro — это"
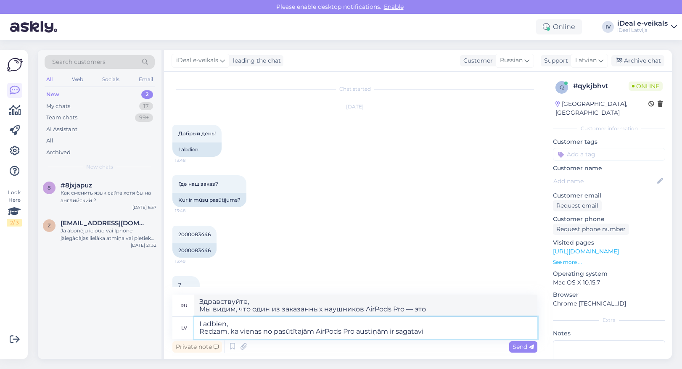
type textarea "Ladbien, Redzam, ka vienas no pasūtītajām AirPods Pro austiņām ir sagatav"
type textarea "Здравствуйте, Мы видим, что одни из заказанных наушников AirPods Pro подготовле…"
type textarea "Ladbien, Redzam, ka vienas no pasūtītajām AirPods Pro austiņām ir sagatavotas"
type textarea "Здравствуйте, Мы видим, что одни из заказанных наушников AirPods Pro готовы."
type textarea "Ladbien, Redzam, ka vienas no pasūtītajām AirPods Pro austiņām ir sagatavotas C…"
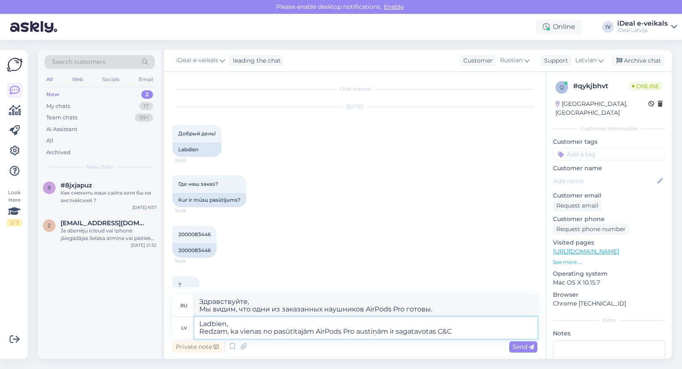
type textarea "Здравствуйте, Мы видим, что один из заказанных наушников AirPods Pro готов к C&…"
type textarea "Ladbien, Redzam, ka vienas no pasūtītajām AirPods Pro austiņām ir sagatavotas C…"
type textarea "Здравствуйте, Мы видим, что одни из заказанных наушников AirPods Pro готовы в м…"
type textarea "Ladbien, Redzam, ka vienas no pasūtītajām AirPods Pro austiņām ir sagatavotas C…"
type textarea "Здравствуйте, Мы видим, что одни из заказанных наушников AirPods Pro готовы в м…"
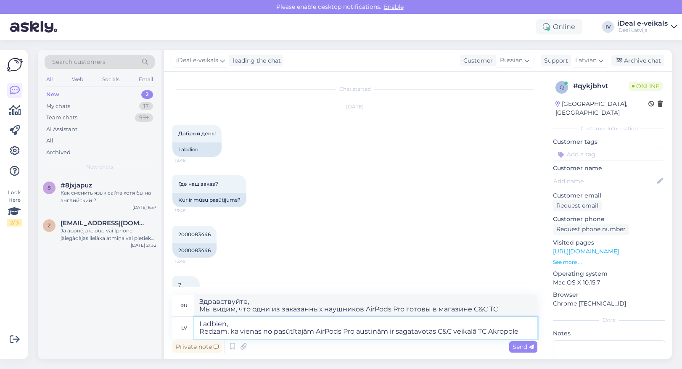
type textarea "Ladbien, Redzam, ka vienas no pasūtītajām AirPods Pro austiņām ir sagatavotas C…"
type textarea "Здравствуйте, Мы видим, что одни из заказанных наушников AirPods Pro готовы в м…"
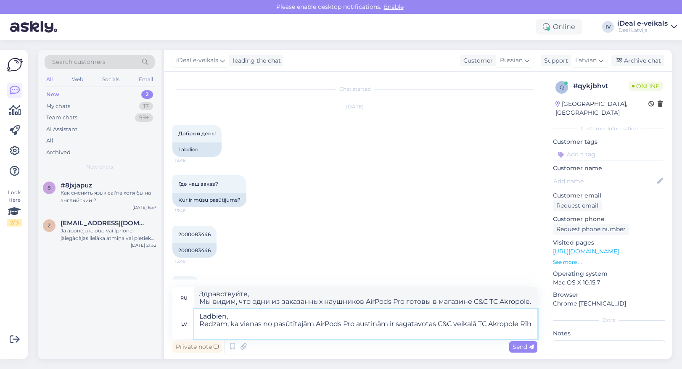
type textarea "Ladbien, Redzam, ka vienas no pasūtītajām AirPods Pro austiņām ir sagatavotas C…"
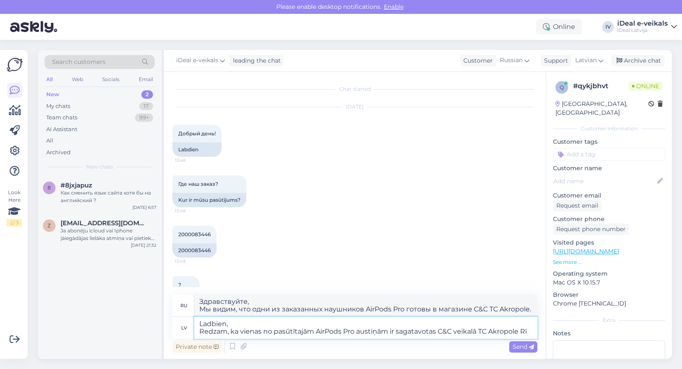
type textarea "Здравствуйте, Мы видим, что одни из заказанных наушников AirPods Pro готовы в м…"
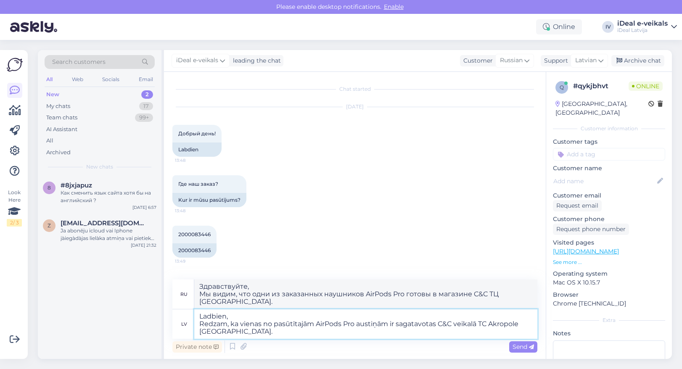
type textarea "Ladbien, Redzam, ka vienas no pasūtītajām AirPods Pro austiņām ir sagatavotas C…"
type textarea "Здравствуйте, Мы видим, что одни из заказанных наушников AirPods Pro подготовле…"
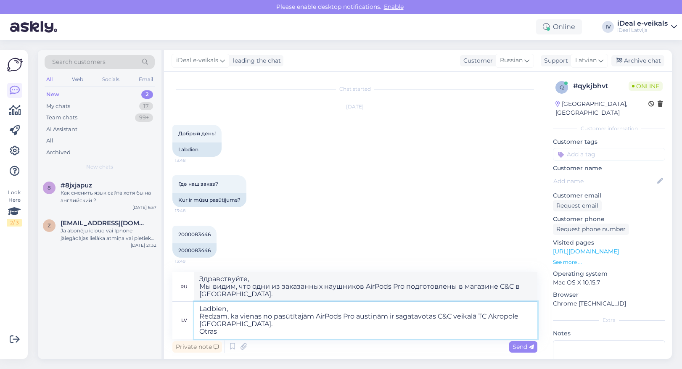
type textarea "Ladbien, Redzam, ka vienas no pasūtītajām AirPods Pro austiņām ir sagatavotas C…"
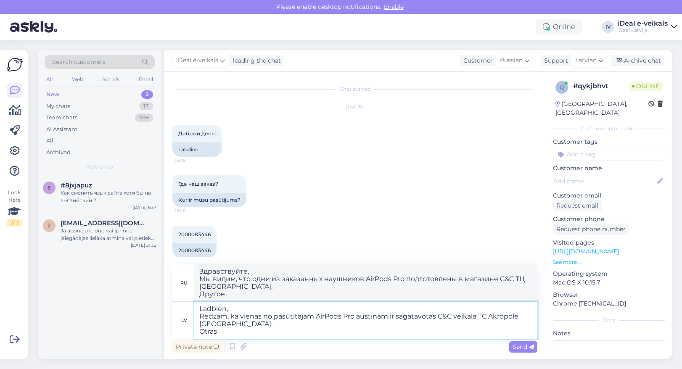
type textarea "Здравствуйте, Мы видим, что одни из заказанных наушников AirPods Pro готовы в м…"
type textarea "Ladbien, Redzam, ka vienas no pasūtītajām AirPods Pro austiņām ir sagatavotas C…"
type textarea "Здравствуйте, Мы видим, что один из заказанных наушников AirPods Pro был подгот…"
type textarea "Ladbien, Redzam, ka vienas no pasūtītajām AirPods Pro austiņām ir sagatavotas C…"
type textarea "Здравствуйте, Мы видим, что одни из заказанных наушников AirPods Pro готовы в м…"
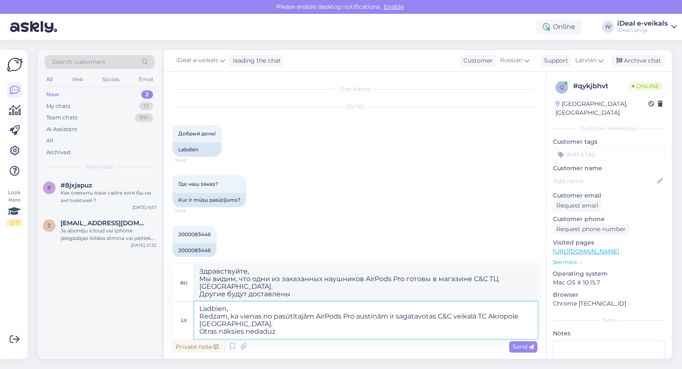
type textarea "Ladbien, Redzam, ka vienas no pasūtītajām AirPods Pro austiņām ir sagatavotas C…"
type textarea "Здравствуйте, Мы видим, что одни из заказанных наушников AirPods Pro уже подгот…"
type textarea "Ladbien, Redzam, ka vienas no pasūtītajām AirPods Pro austiņām ir sagatavotas C…"
type textarea "Здравствуйте, Мы видим, что одни из заказанных наушников AirPods Pro уже подгот…"
type textarea "Ladbien, Redzam, ka vienas no pasūtītajām AirPods Pro austiņām ir sagatavotas C…"
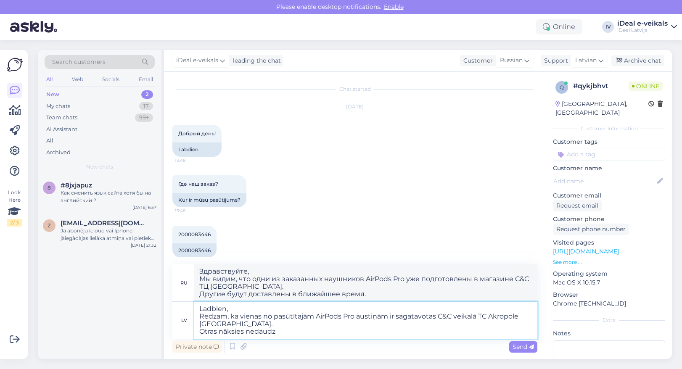
type textarea "Здравствуйте, Мы видим, что одни из заказанных наушников AirPods Pro готовы в м…"
type textarea "Ladbien, Redzam, ka vienas no pasūtītajām AirPods Pro austiņām ir sagatavotas C…"
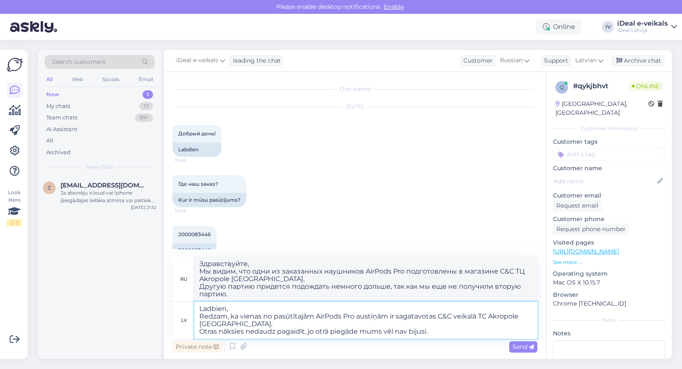
click at [218, 330] on textarea "Ladbien, Redzam, ka vienas no pasūtītajām AirPods Pro austiņām ir sagatavotas C…" at bounding box center [365, 320] width 343 height 37
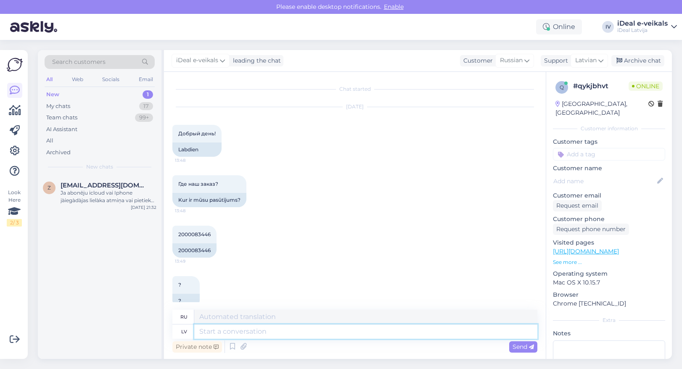
scroll to position [126, 0]
